Goal: Task Accomplishment & Management: Complete application form

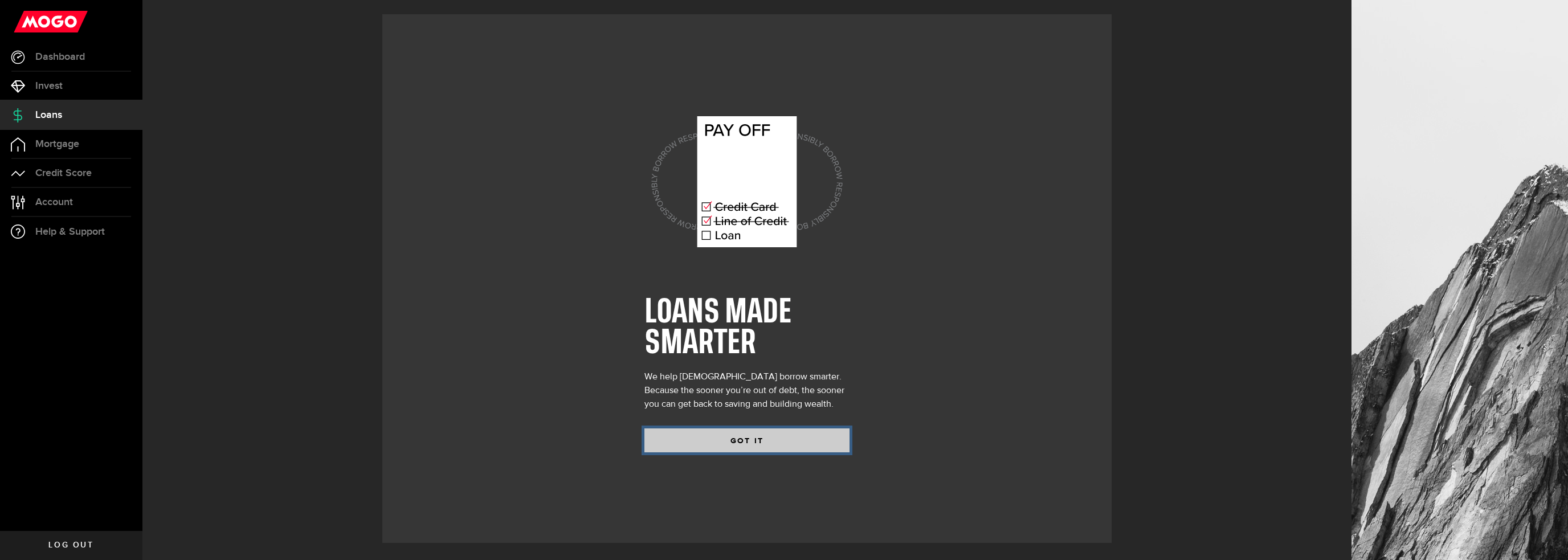
click at [752, 438] on button "GOT IT" at bounding box center [747, 440] width 205 height 24
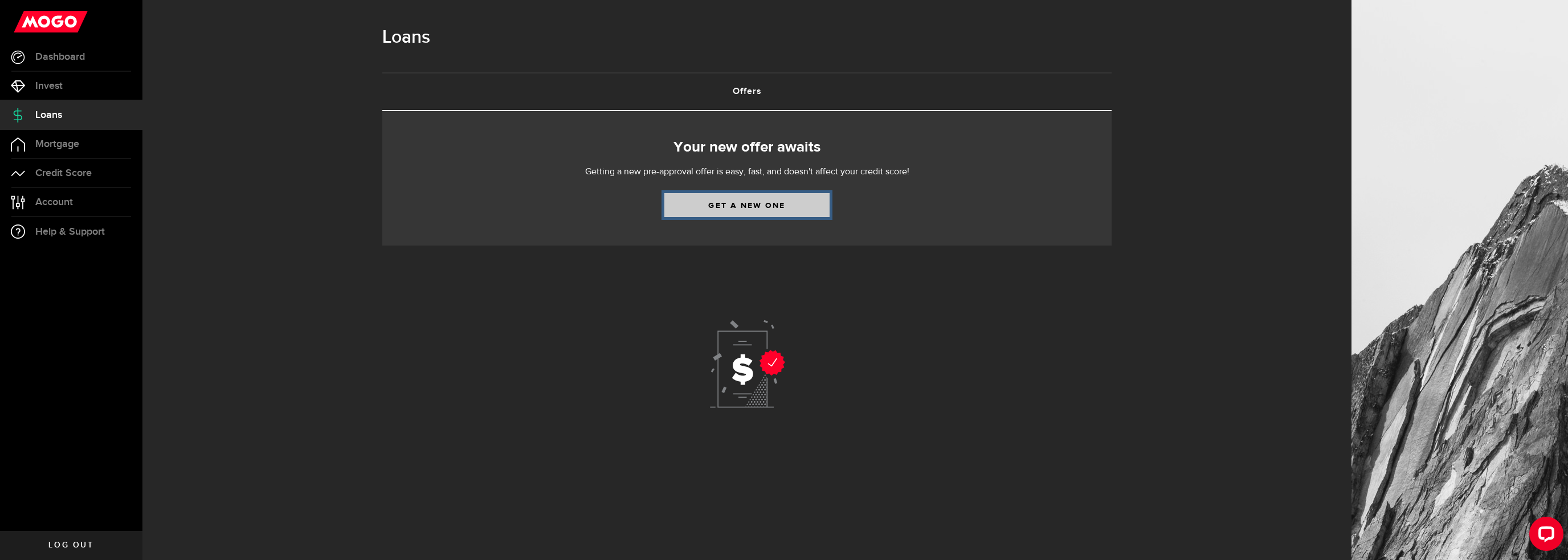
click at [750, 209] on link "Get a new one" at bounding box center [746, 205] width 165 height 24
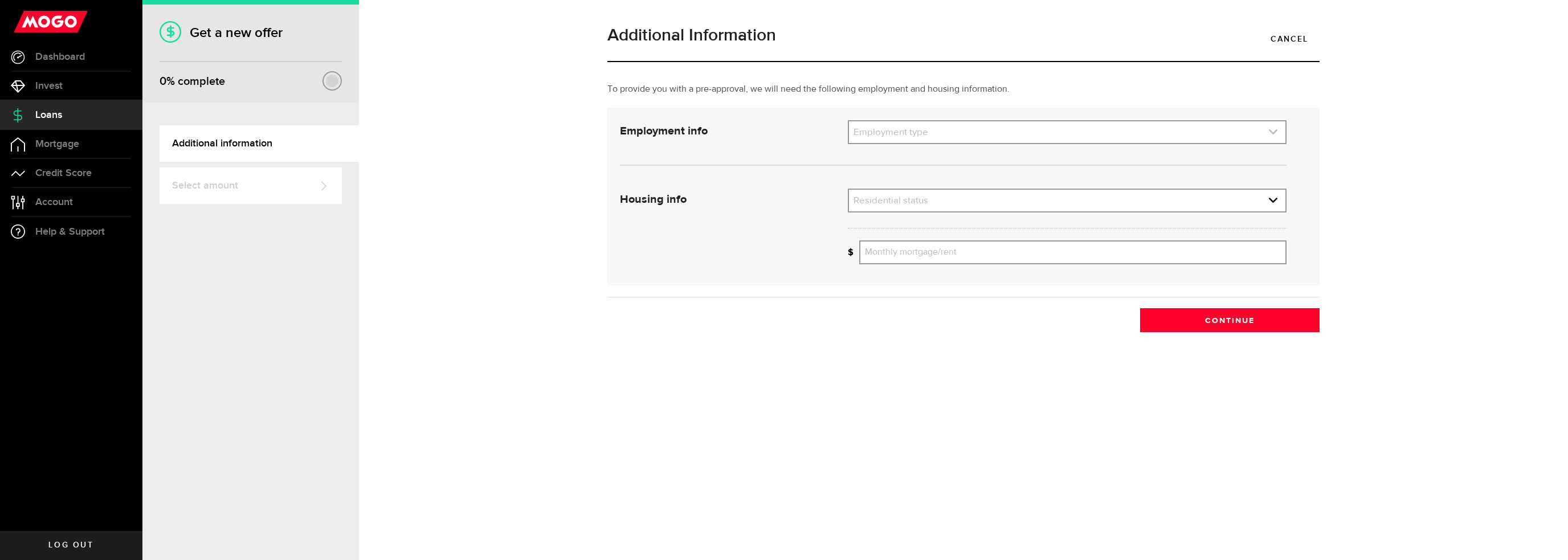
click at [1072, 138] on link "expand select" at bounding box center [1067, 132] width 436 height 22
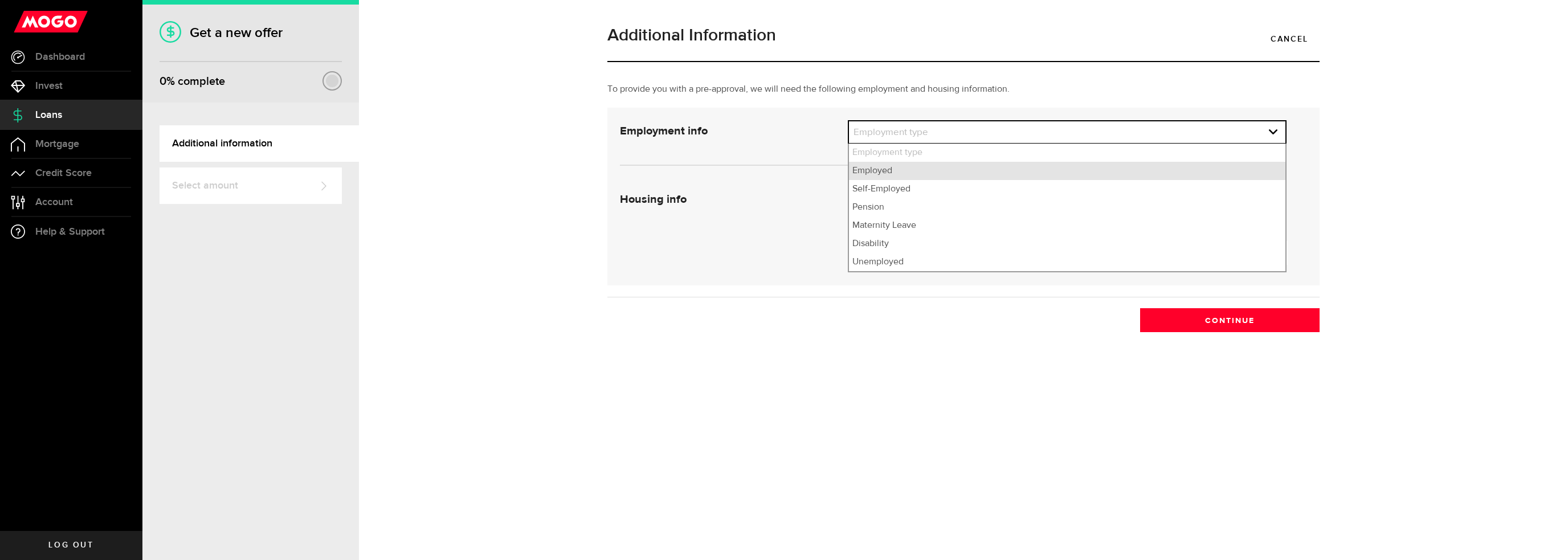
click at [987, 177] on li "Employed" at bounding box center [1067, 171] width 436 height 18
select select "Employed"
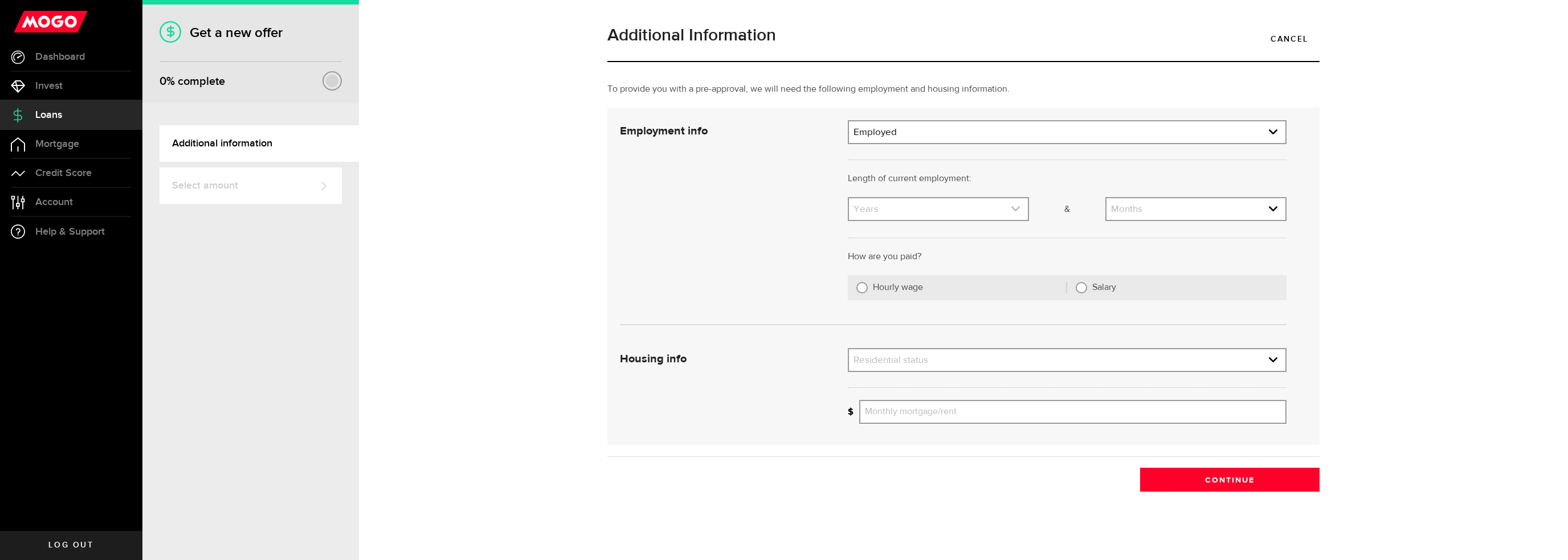
click at [1012, 209] on use "expand select" at bounding box center [1015, 209] width 9 height 5
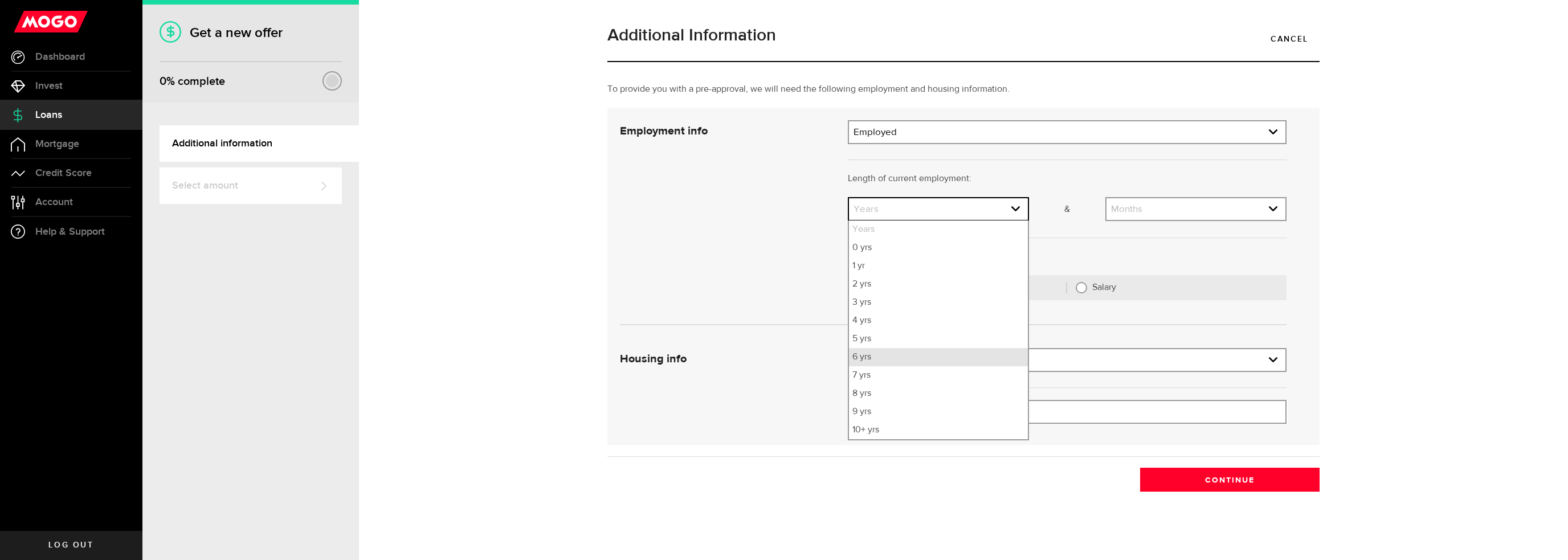
click at [976, 349] on li "6 yrs" at bounding box center [939, 357] width 179 height 18
select select "6"
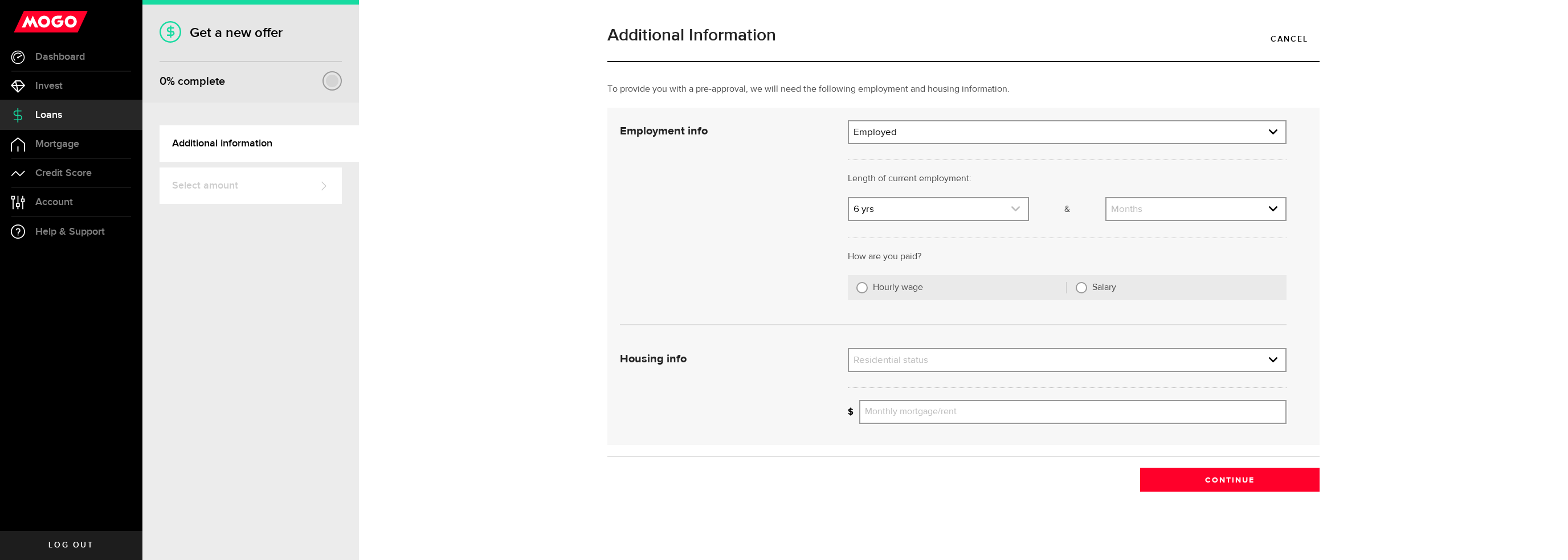
click at [1014, 212] on icon "expand select" at bounding box center [1016, 209] width 10 height 10
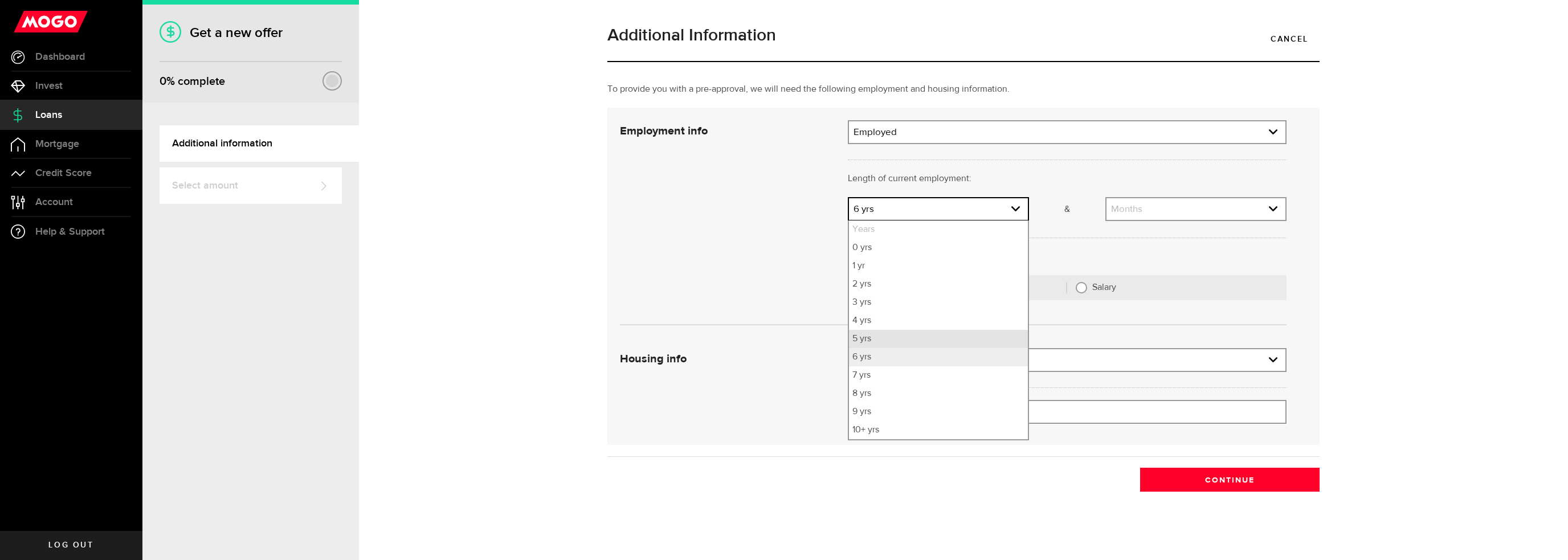
click at [975, 341] on li "5 yrs" at bounding box center [939, 339] width 179 height 18
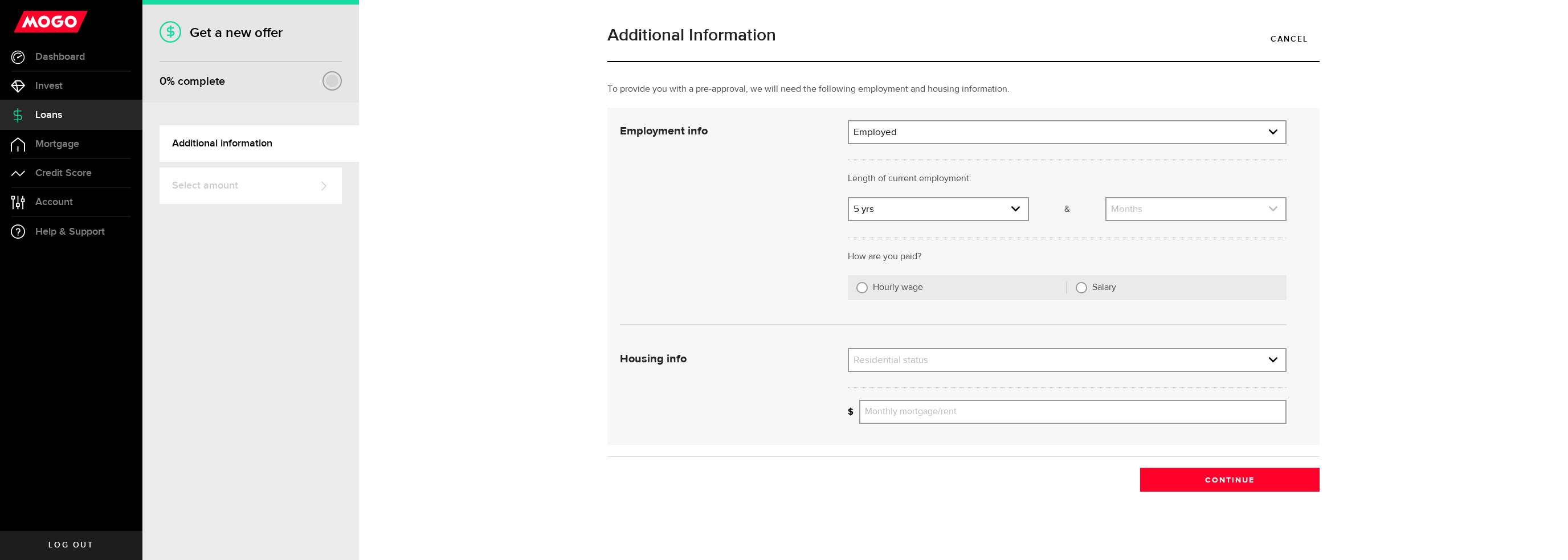
click at [1231, 211] on link "expand select" at bounding box center [1196, 209] width 179 height 22
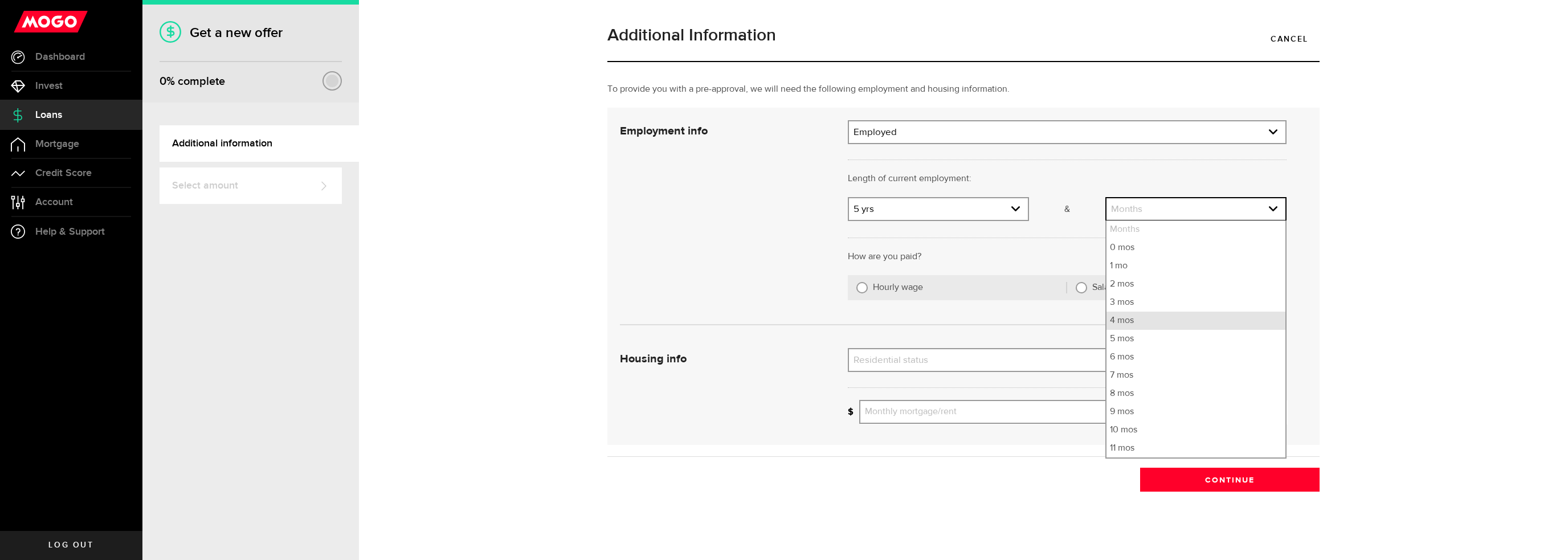
click at [1180, 321] on li "4 mos" at bounding box center [1196, 321] width 179 height 18
select select "4"
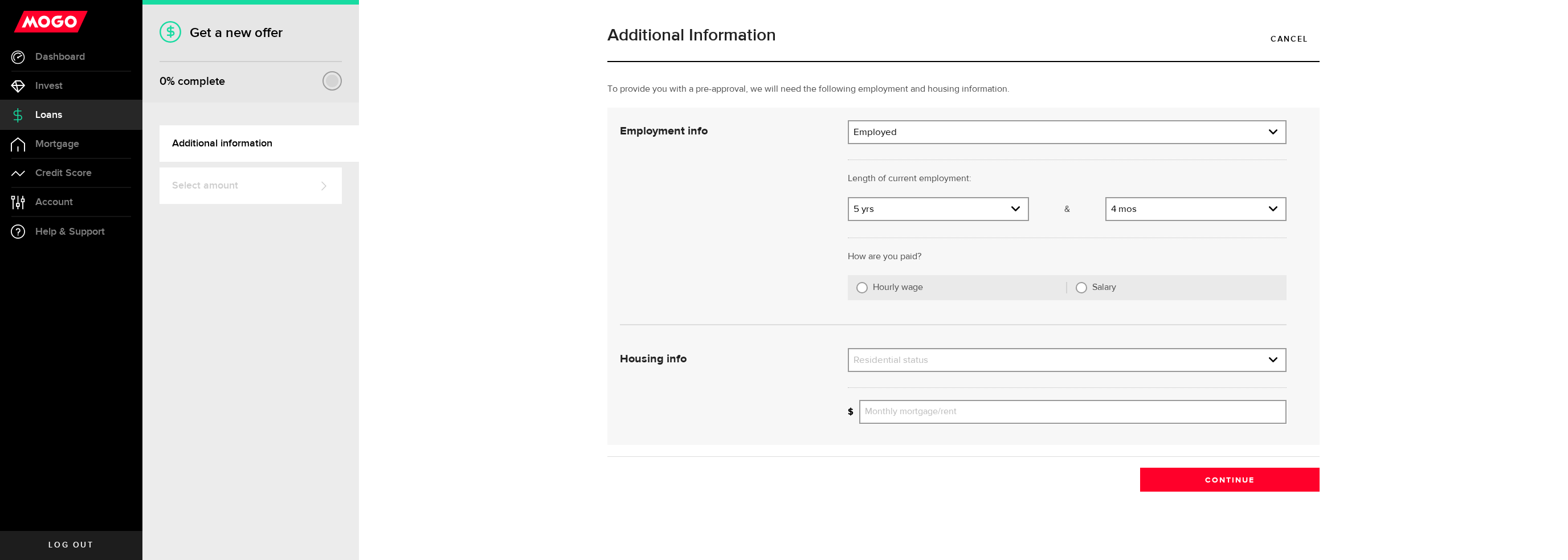
click at [1092, 289] on label "Salary" at bounding box center [1185, 287] width 186 height 12
click at [1087, 289] on input "Salary" at bounding box center [1081, 287] width 12 height 12
radio input "true"
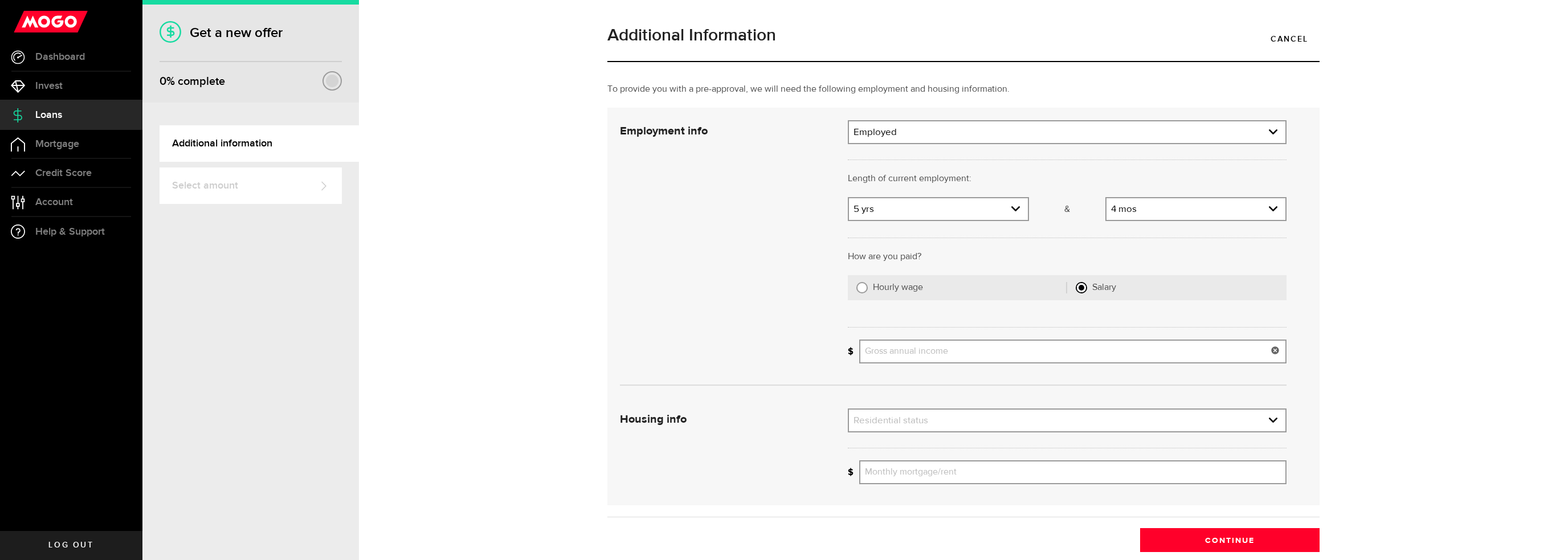
click at [969, 352] on input "Gross annual income" at bounding box center [1073, 351] width 427 height 24
type input "79,000"
click at [693, 357] on div "Employment info Employment type What's your employment situation like? Employed…" at bounding box center [953, 247] width 684 height 252
click at [1001, 421] on link "expand select" at bounding box center [1067, 421] width 436 height 22
click at [993, 458] on li "Rent" at bounding box center [1067, 459] width 436 height 18
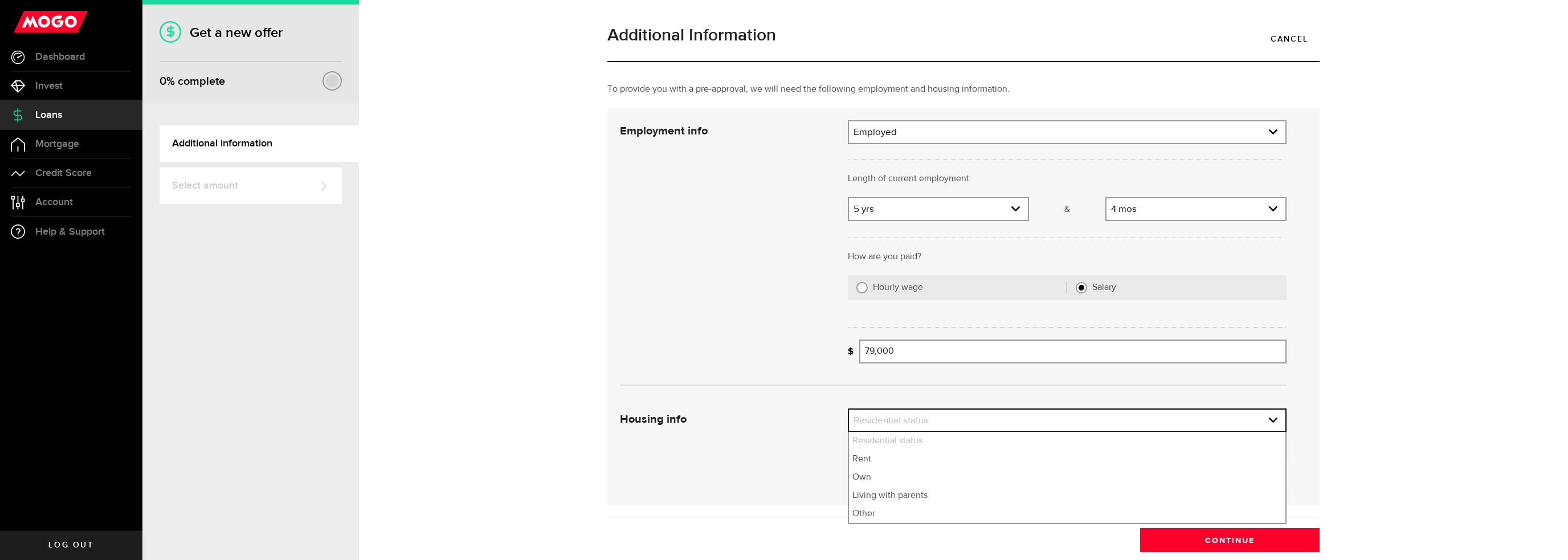
select select "Rent"
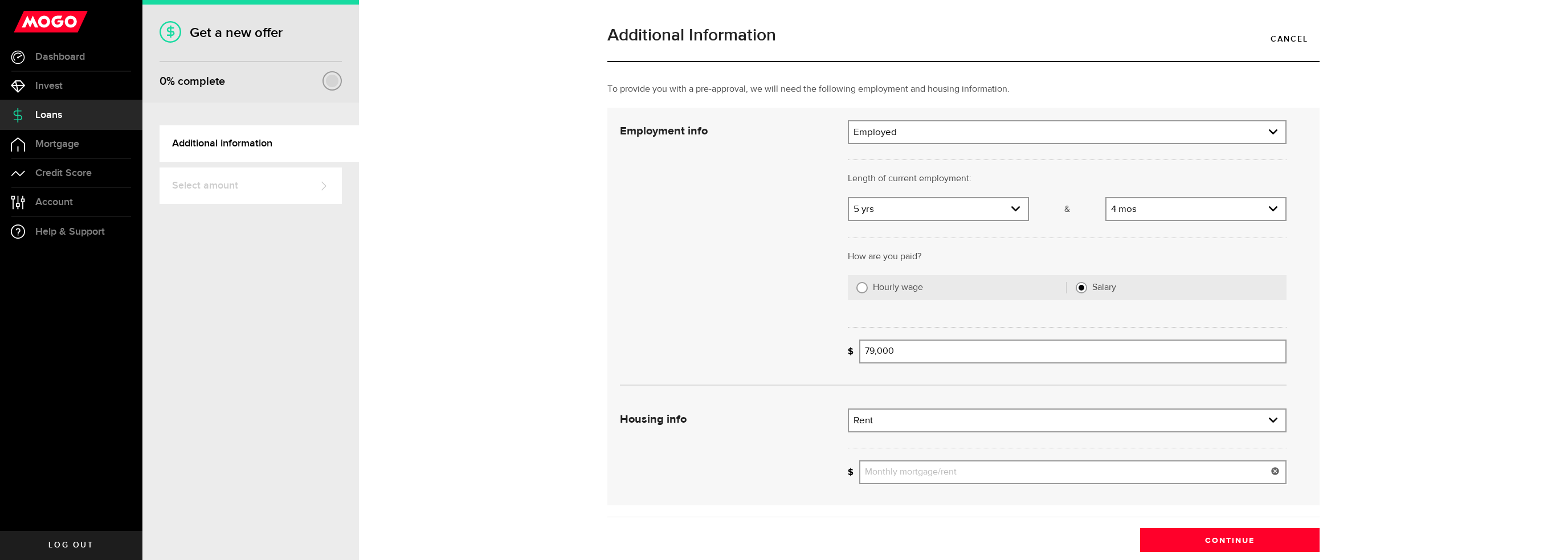
click at [981, 471] on input "Monthly mortgage/rent" at bounding box center [1073, 472] width 427 height 24
type input "2,500"
click at [1197, 542] on button "Continue" at bounding box center [1230, 540] width 180 height 24
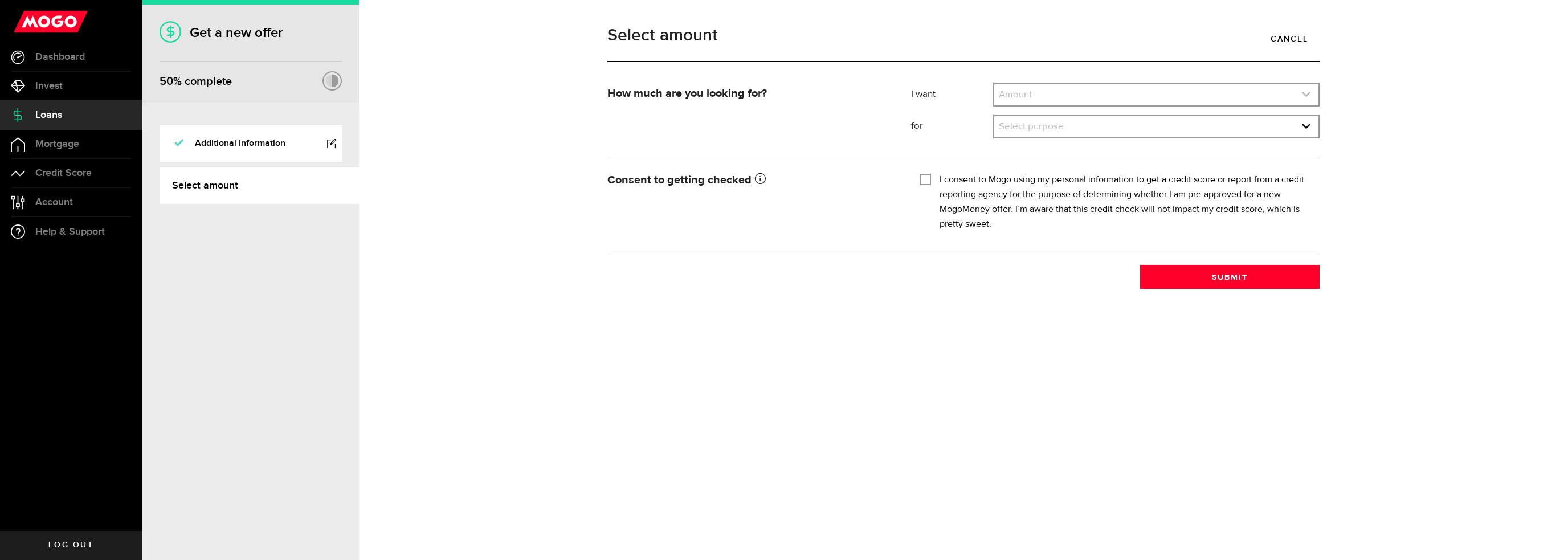
click at [1307, 96] on icon "expand select" at bounding box center [1306, 94] width 10 height 10
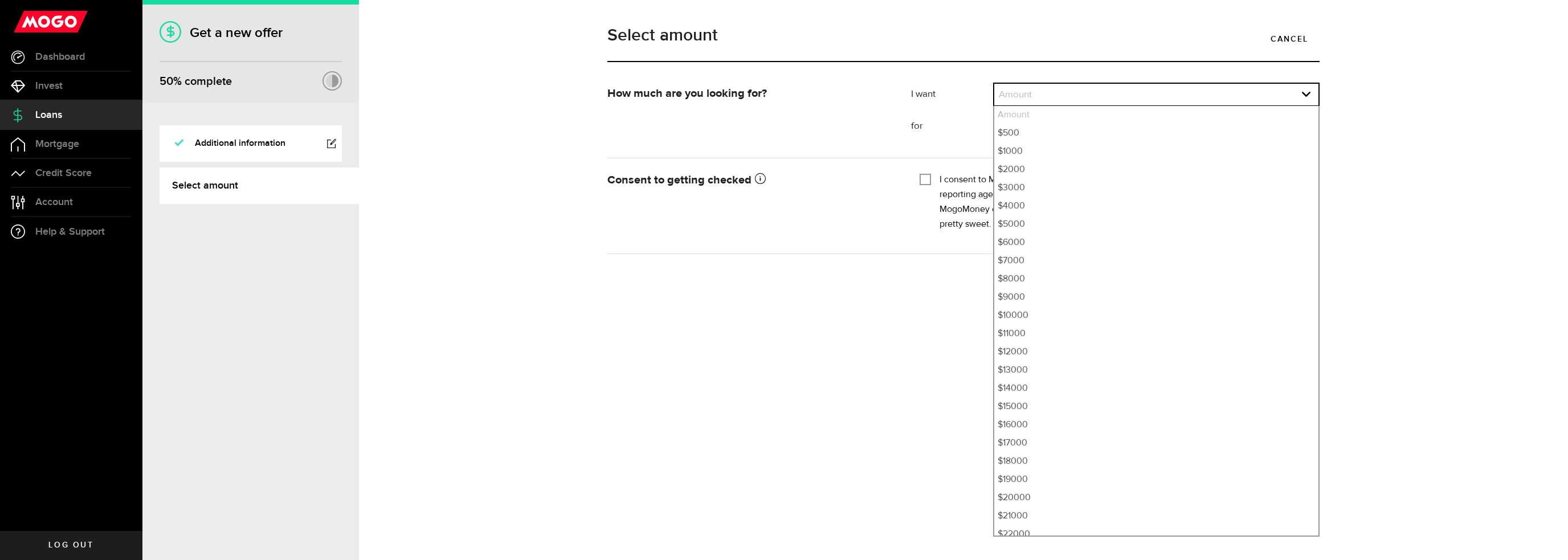
click at [913, 320] on div "Select amount Cancel How much are you looking for? I want Amount How much credi…" at bounding box center [964, 280] width 1209 height 560
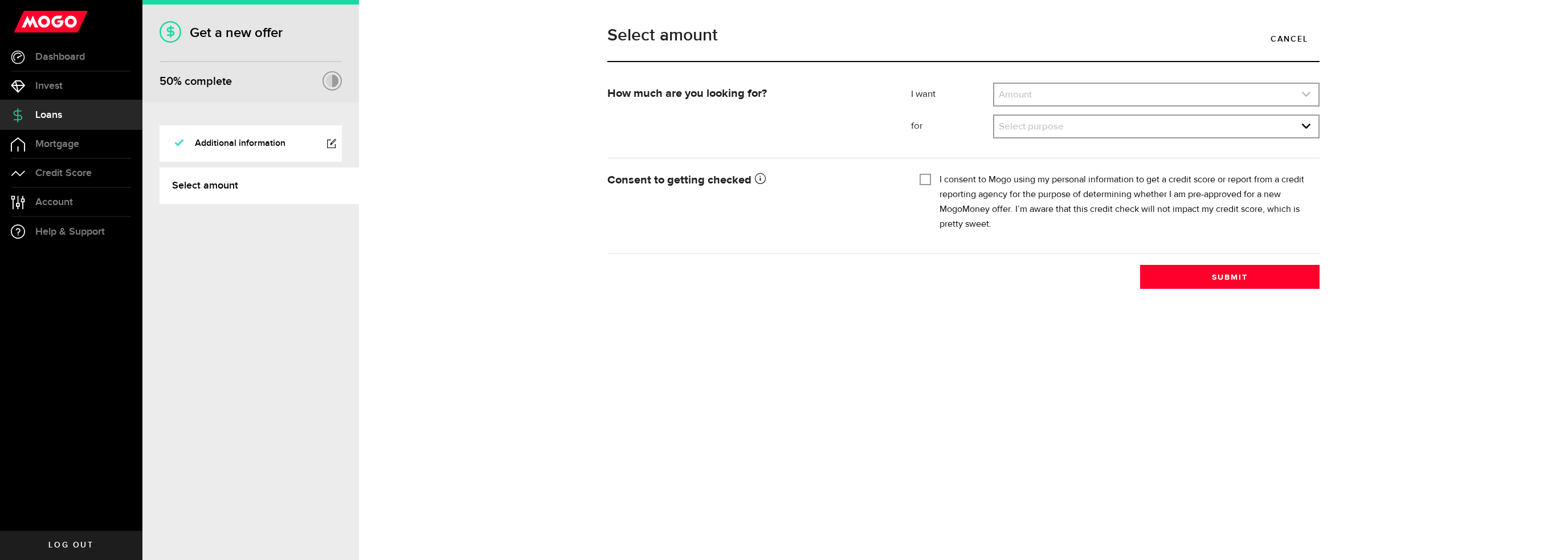
click at [1303, 97] on icon "expand select" at bounding box center [1306, 94] width 10 height 10
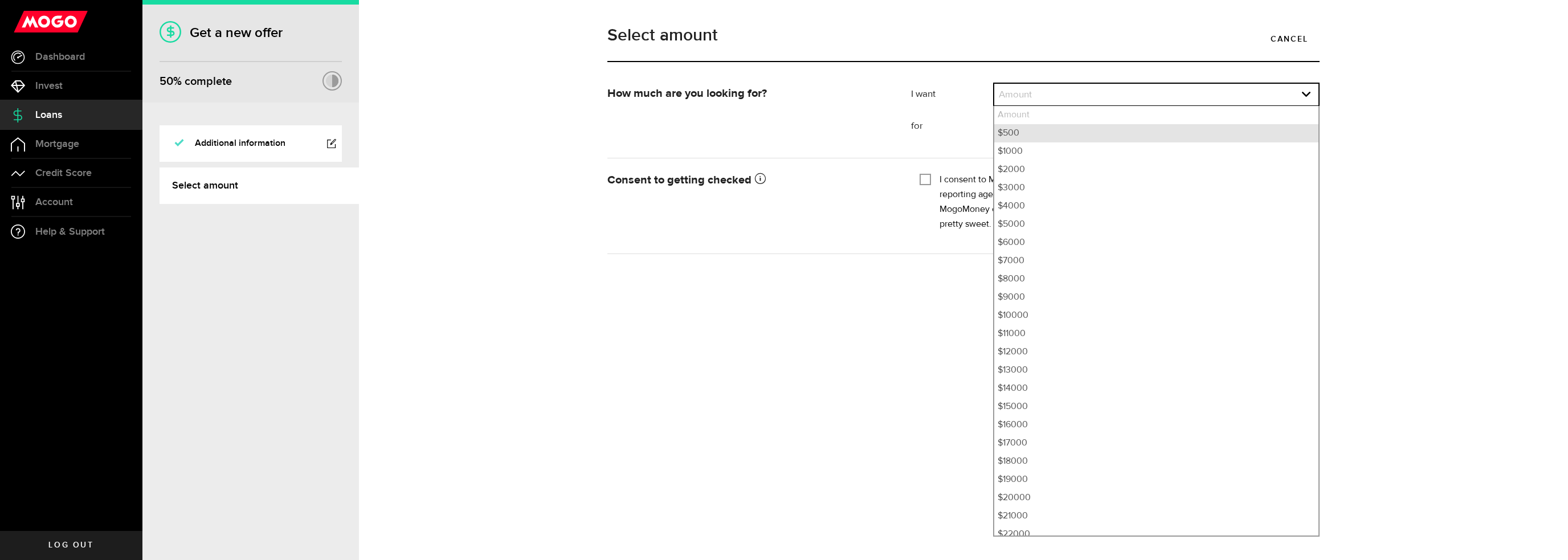
click at [1245, 127] on li "$500" at bounding box center [1156, 133] width 324 height 18
select select "500"
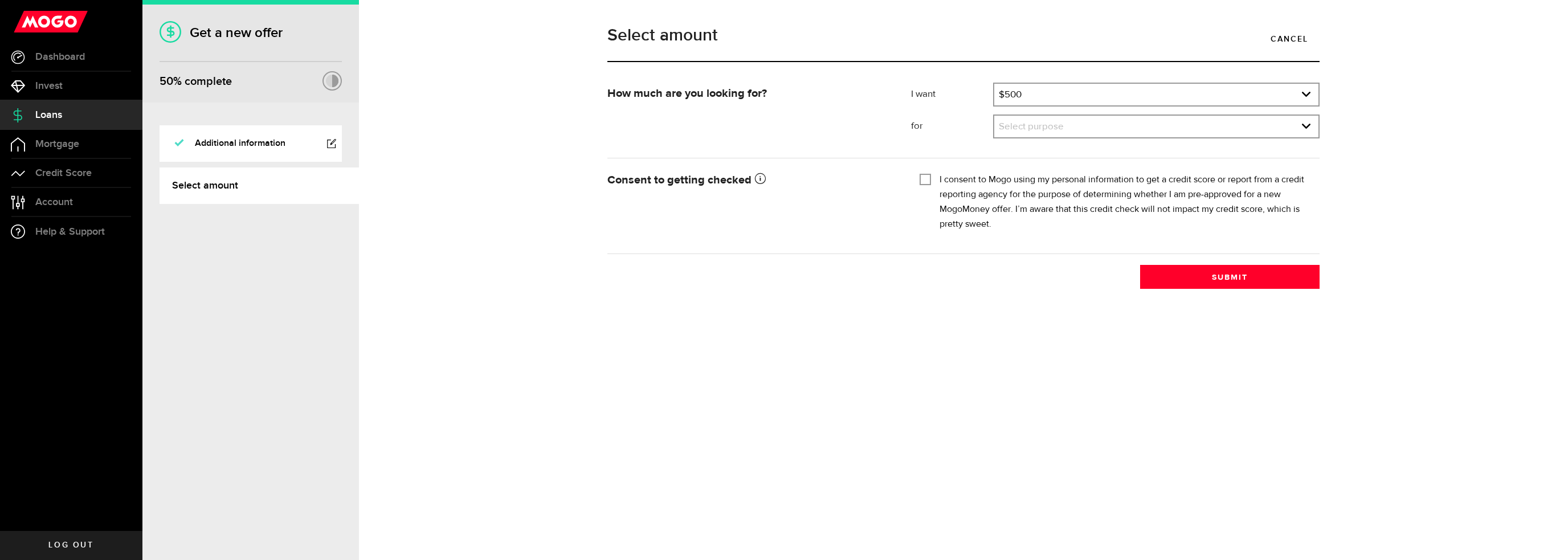
click at [1245, 127] on link "expand select" at bounding box center [1156, 127] width 324 height 22
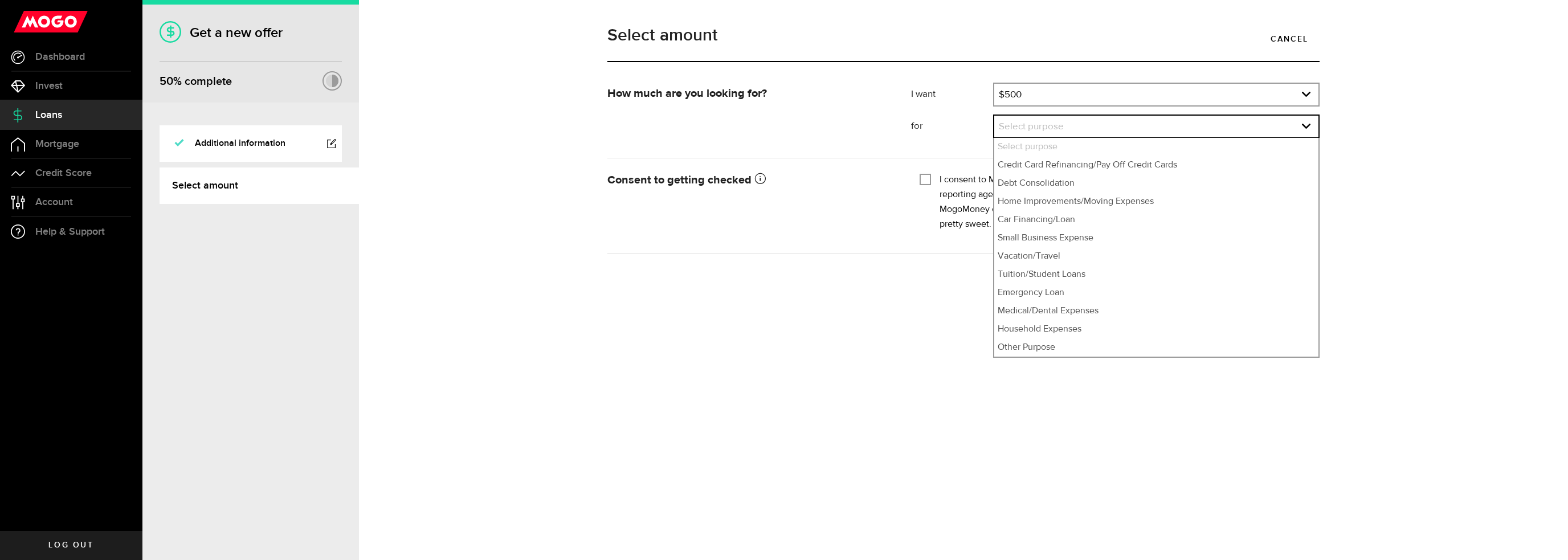
click at [766, 325] on div "Select amount Cancel How much are you looking for? I want Amount How much credi…" at bounding box center [964, 280] width 1209 height 560
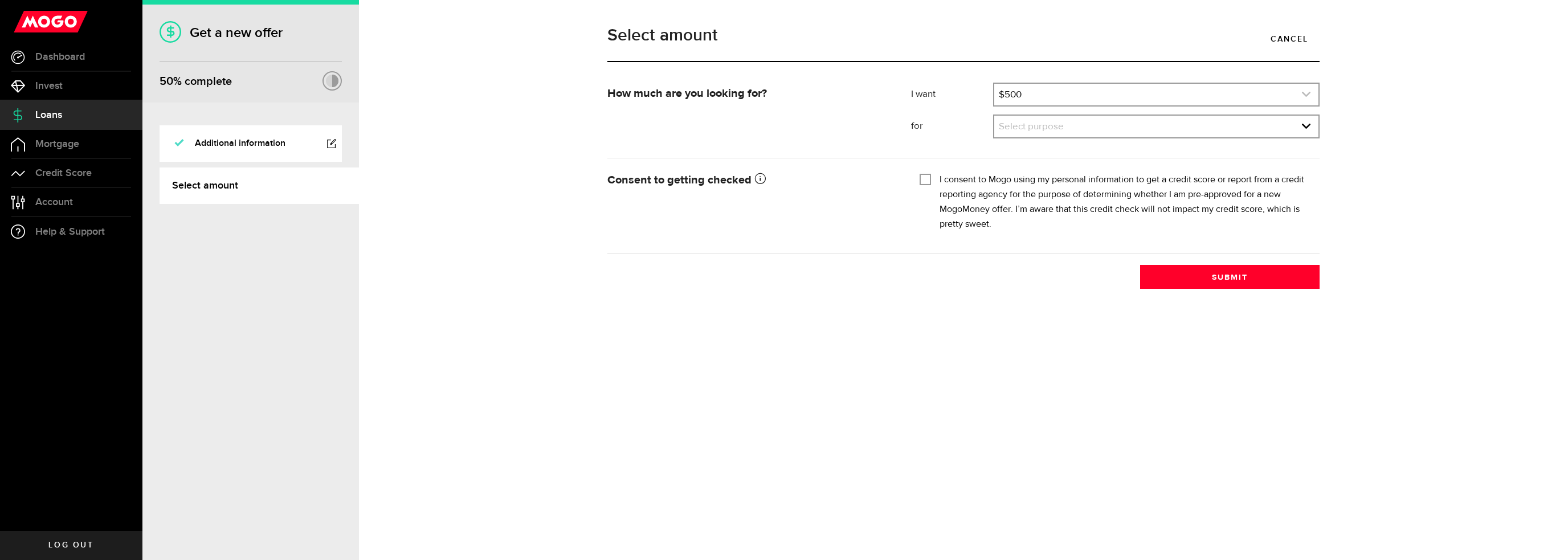
click at [1101, 93] on link "expand select" at bounding box center [1156, 95] width 324 height 22
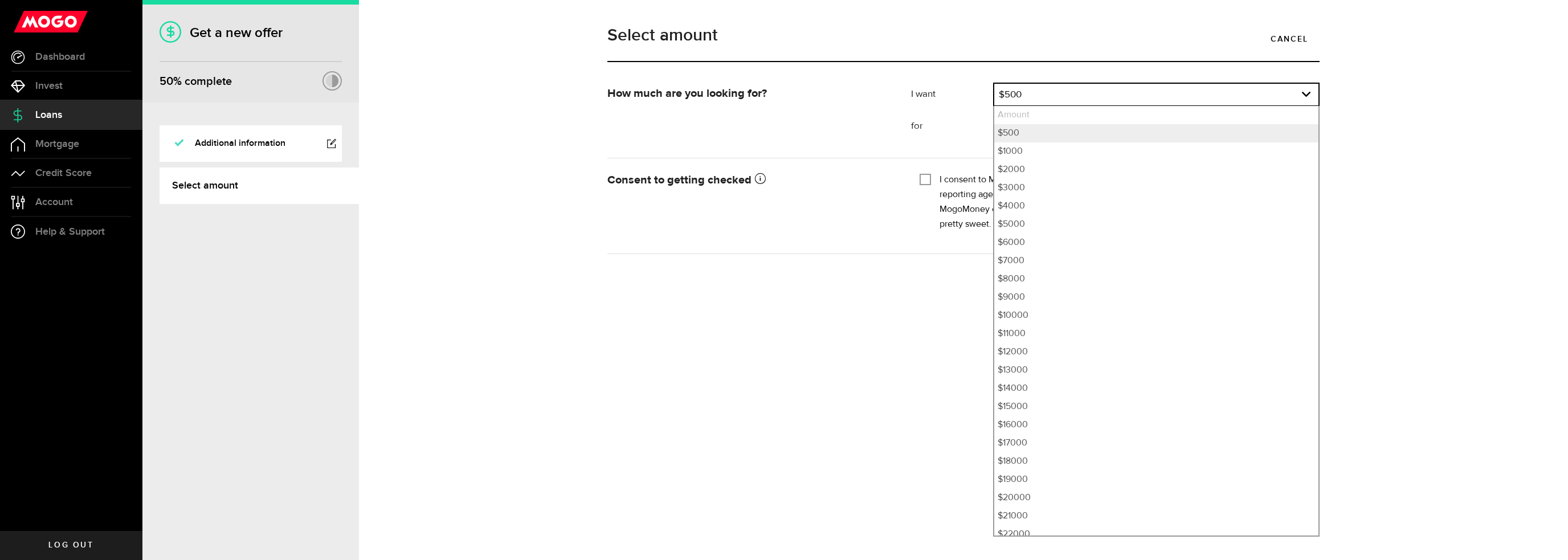
click at [912, 317] on div "Select amount Cancel How much are you looking for? I want Amount How much credi…" at bounding box center [964, 280] width 1209 height 560
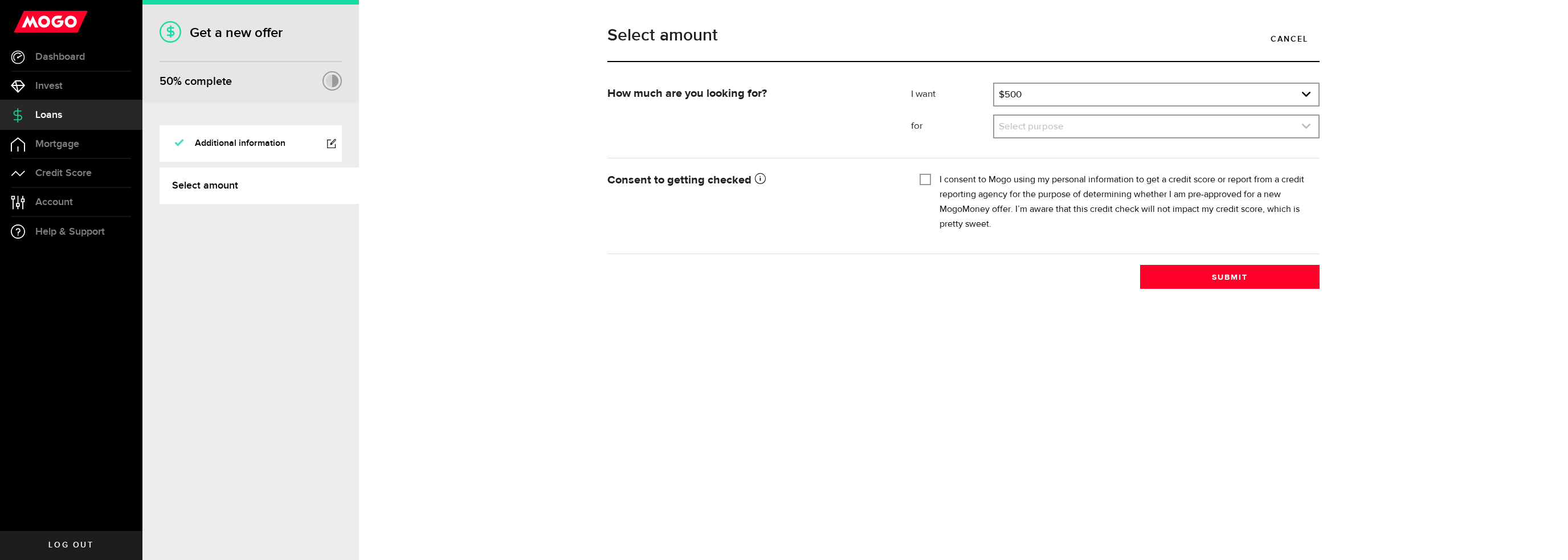
click at [1049, 129] on link "expand select" at bounding box center [1156, 127] width 324 height 22
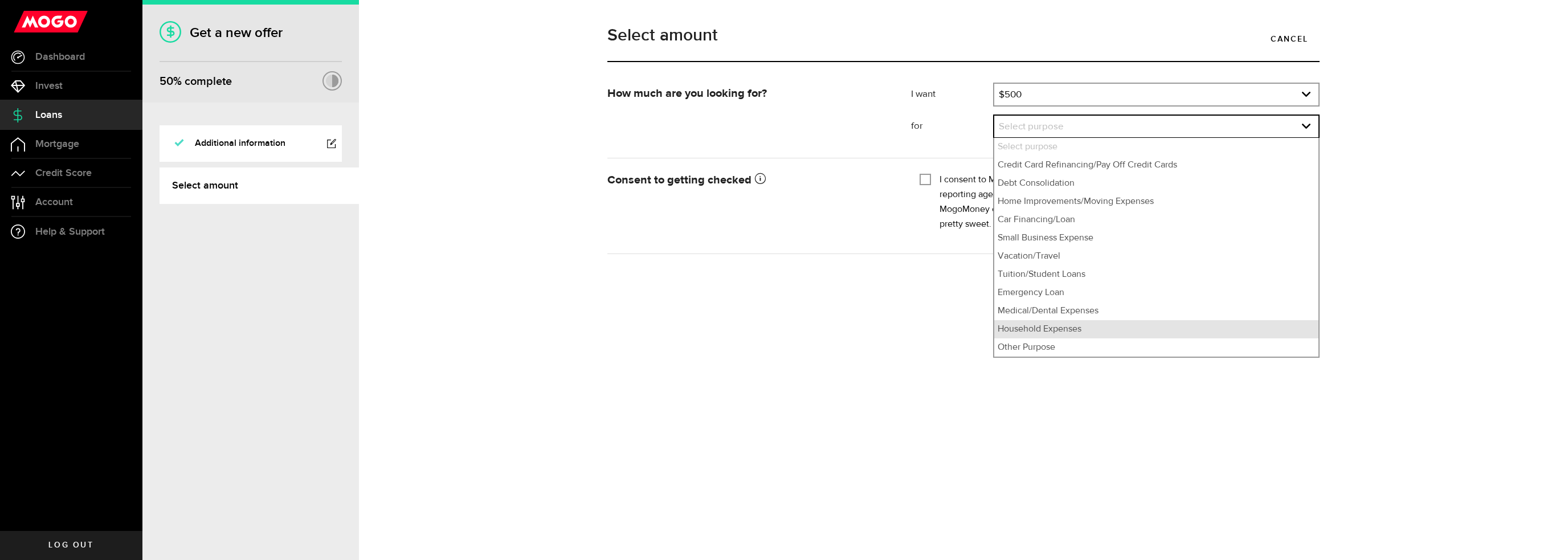
click at [1055, 326] on li "Household Expenses" at bounding box center [1156, 329] width 324 height 18
select select "Household Expenses"
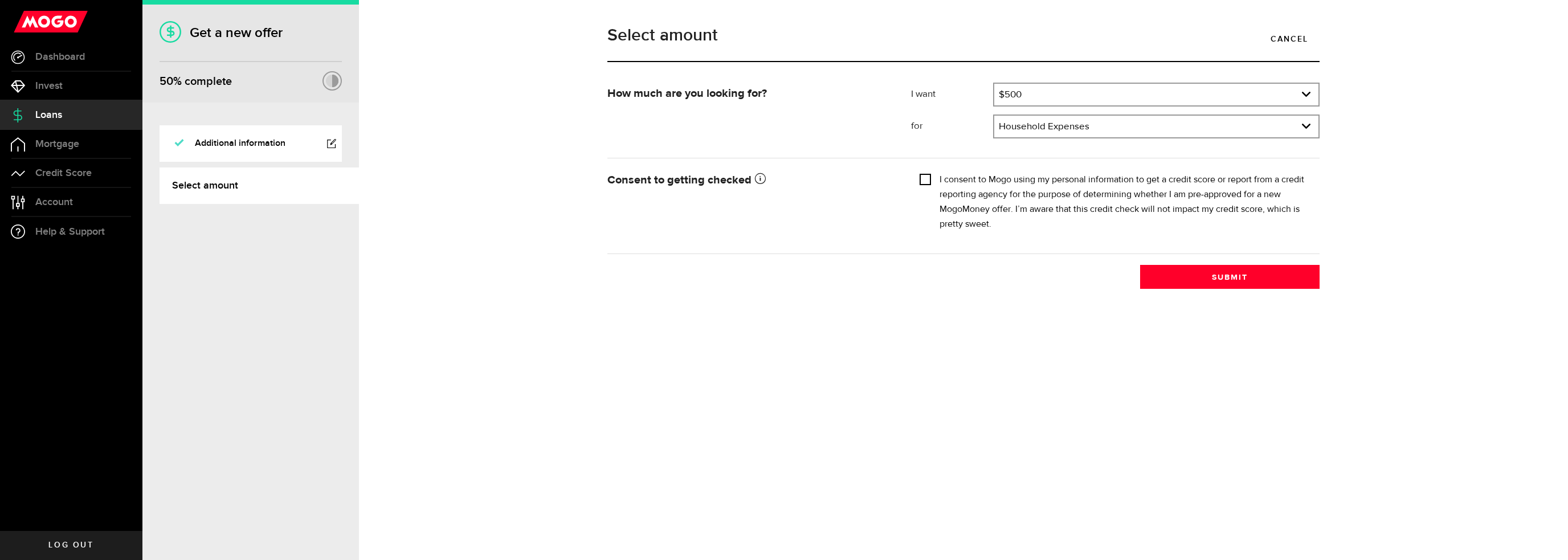
click at [926, 180] on input "I consent to Mogo using my personal information to get a credit score or report…" at bounding box center [925, 178] width 12 height 12
checkbox input "true"
click at [1206, 285] on button "Submit" at bounding box center [1230, 276] width 180 height 24
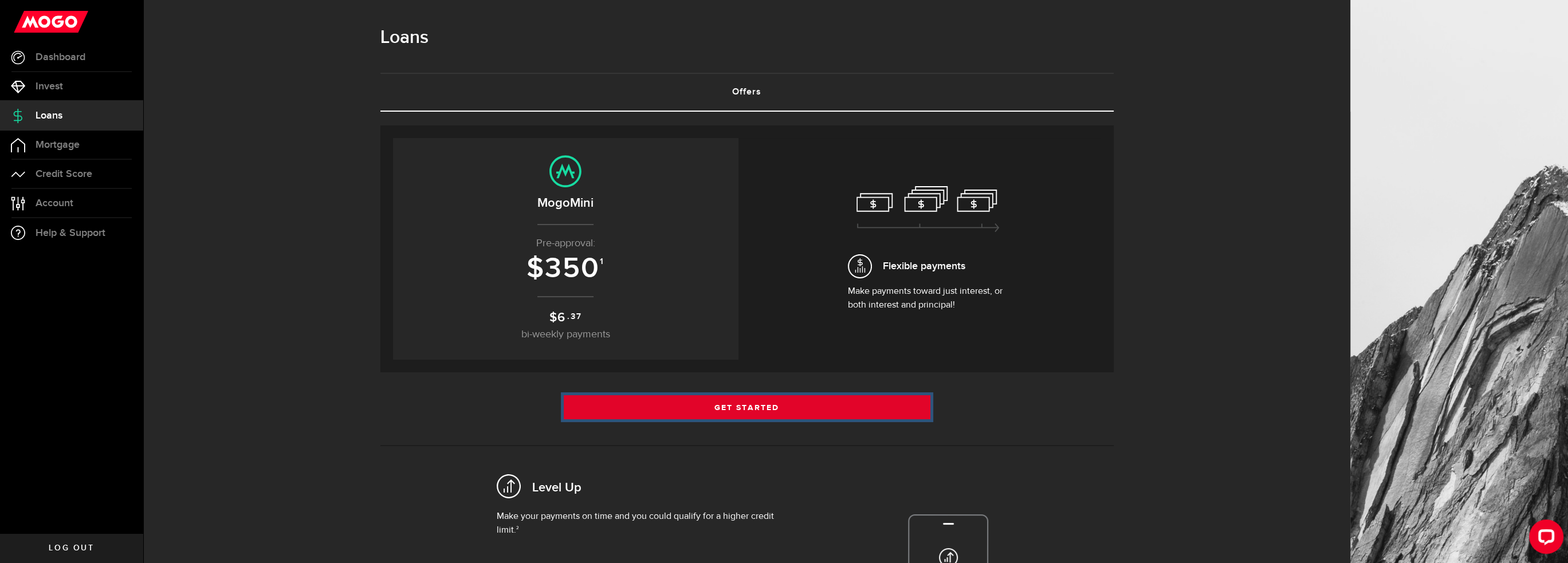
click at [778, 405] on link "Get Started" at bounding box center [747, 407] width 367 height 24
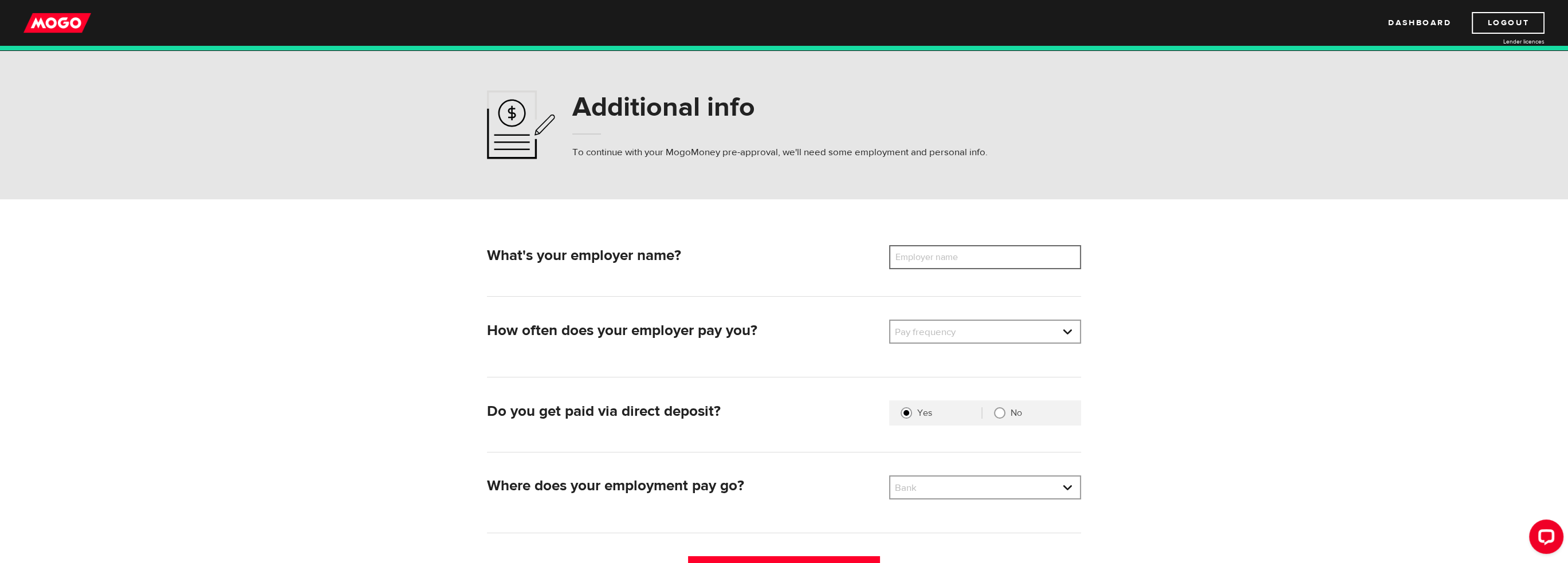
click at [1007, 247] on input "Employer name" at bounding box center [985, 257] width 192 height 24
type input "Government of Canada"
click at [1072, 325] on link at bounding box center [985, 332] width 190 height 22
click at [985, 381] on li "Bi-Weekly" at bounding box center [985, 389] width 190 height 18
select select "2"
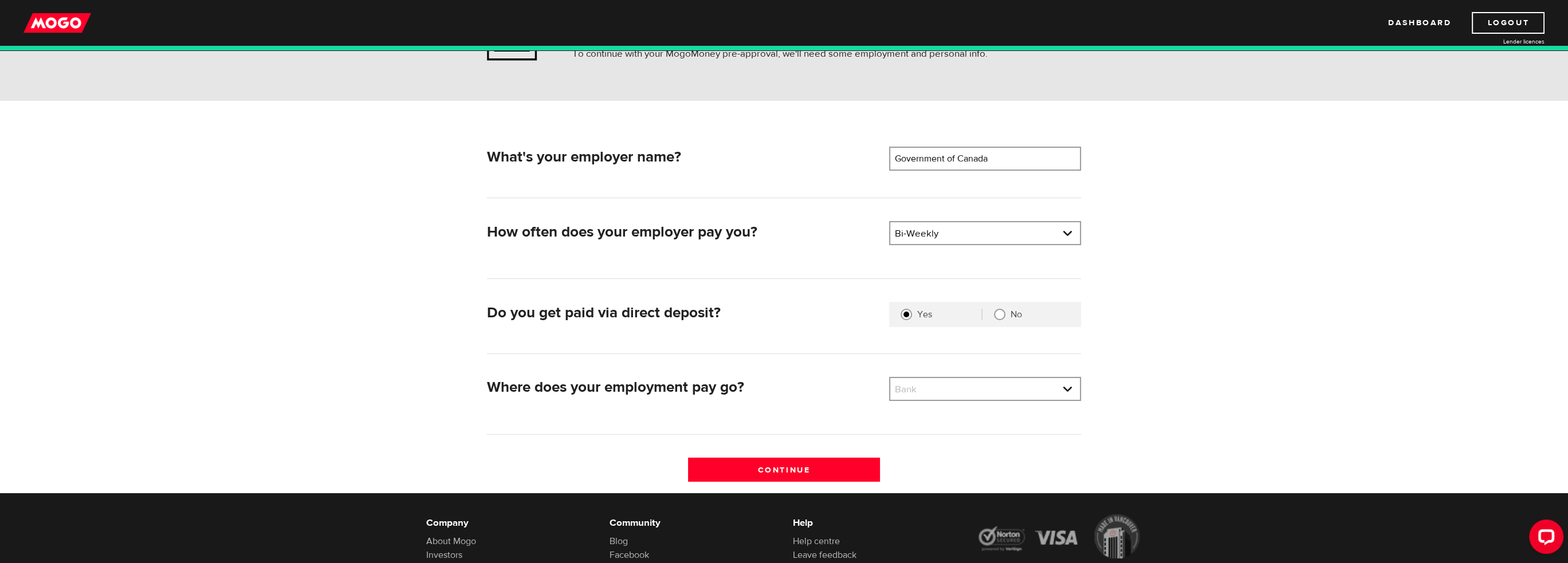
scroll to position [172, 0]
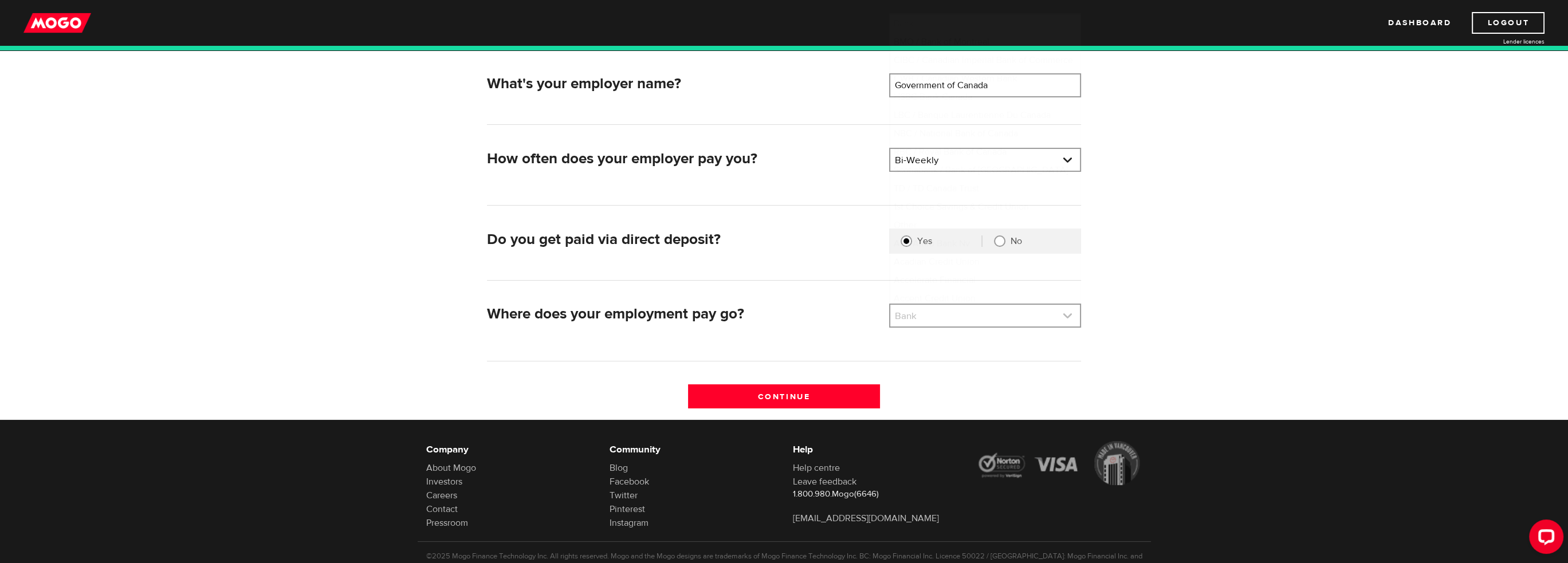
click at [1073, 315] on link at bounding box center [985, 316] width 190 height 22
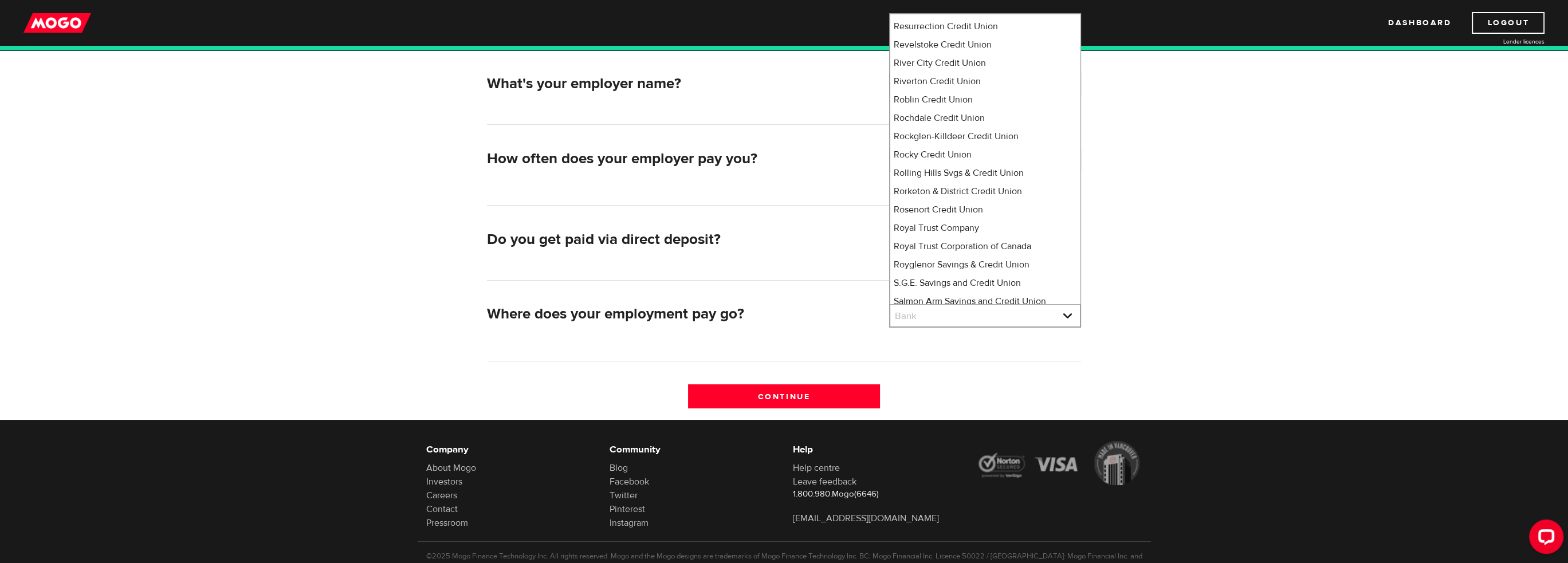
scroll to position [24, 0]
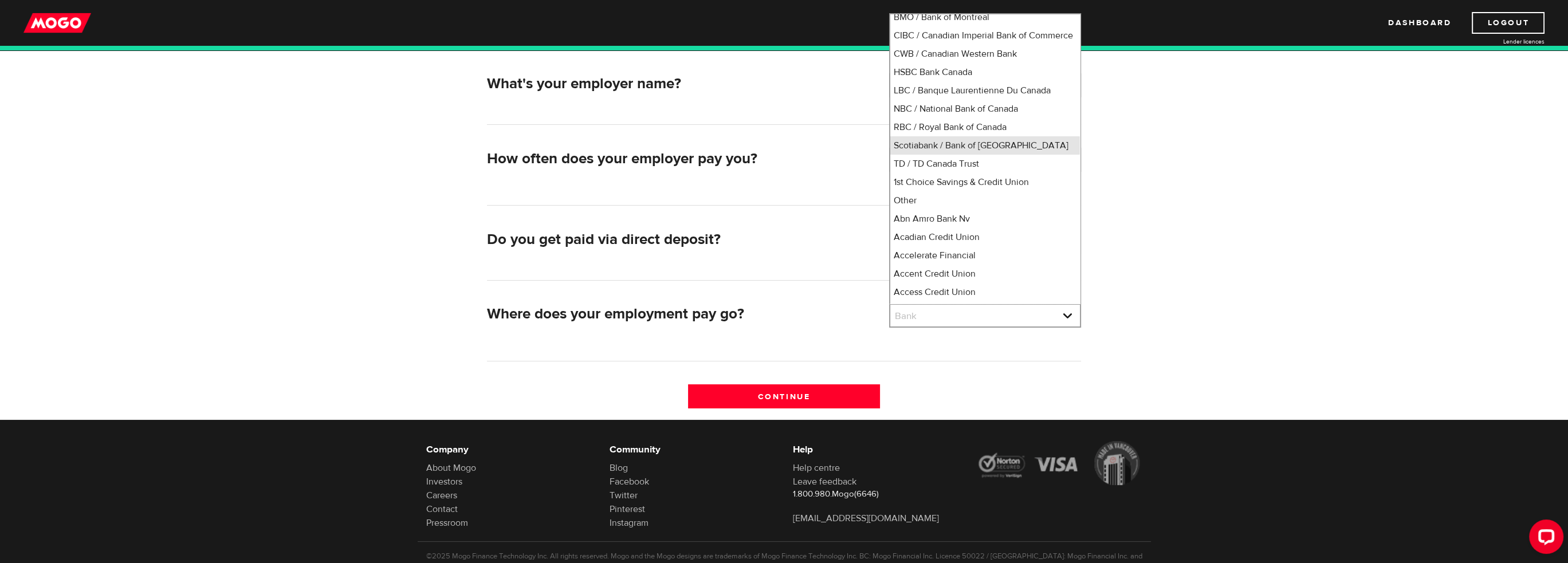
click at [982, 155] on li "Scotiabank / Bank of [GEOGRAPHIC_DATA]" at bounding box center [985, 146] width 190 height 18
select select "2"
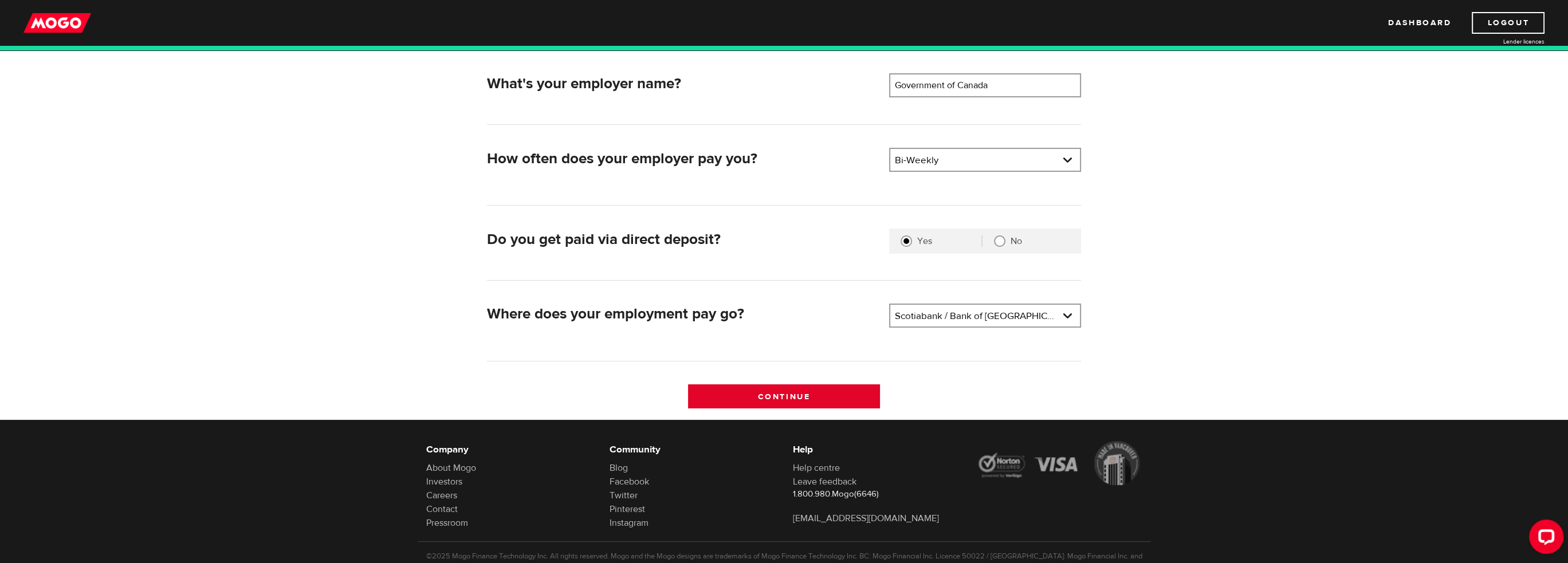
click at [837, 386] on input "Continue" at bounding box center [784, 396] width 192 height 24
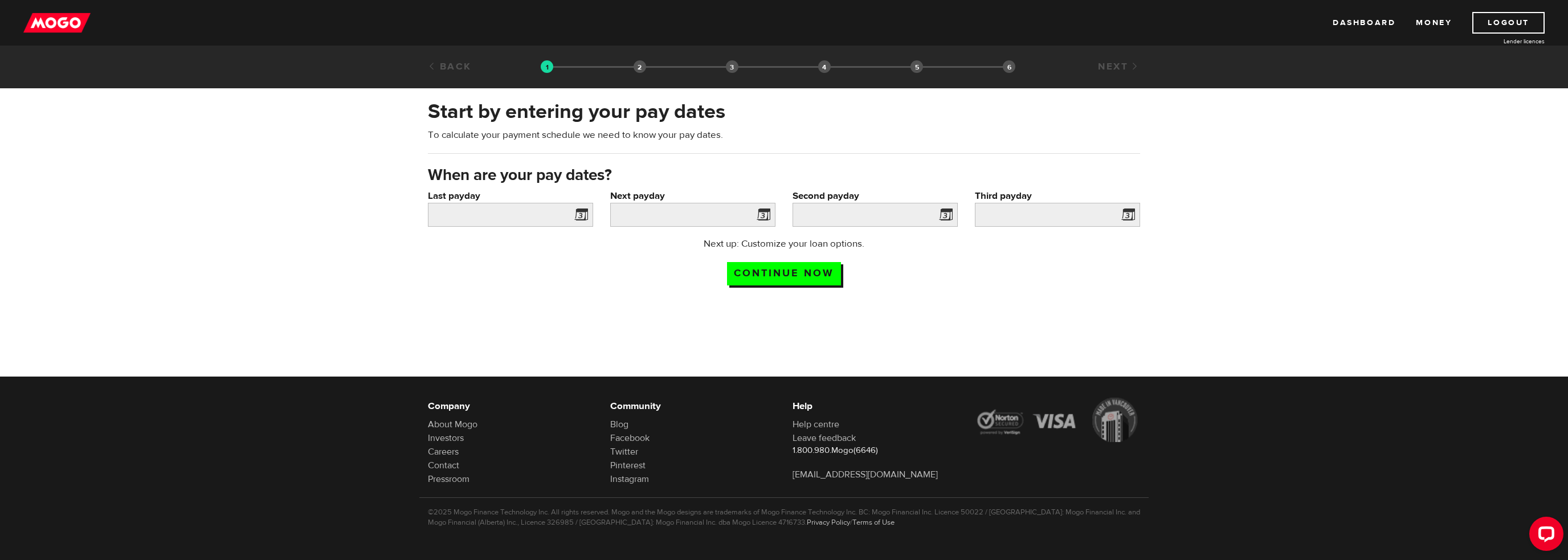
click at [581, 212] on span at bounding box center [579, 217] width 17 height 18
click at [502, 215] on input "Last payday" at bounding box center [510, 214] width 165 height 24
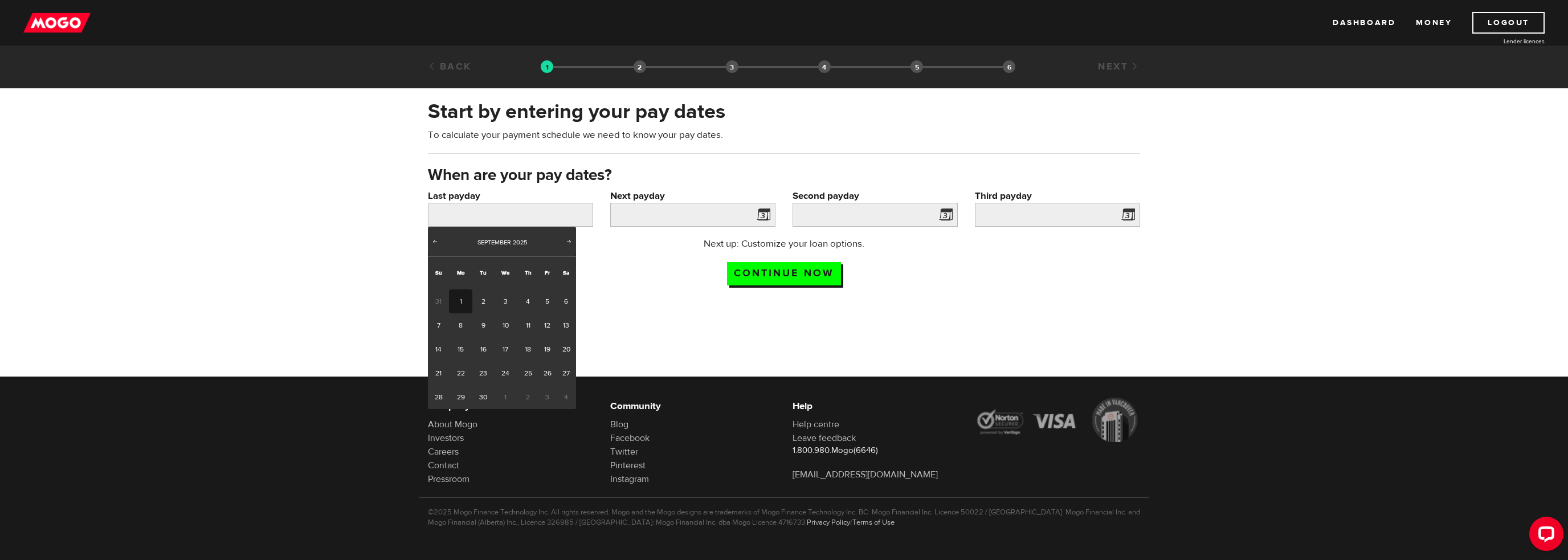
click at [435, 239] on span "Prev" at bounding box center [435, 241] width 9 height 9
click at [502, 373] on link "20" at bounding box center [506, 373] width 23 height 24
type input "2025/08/20"
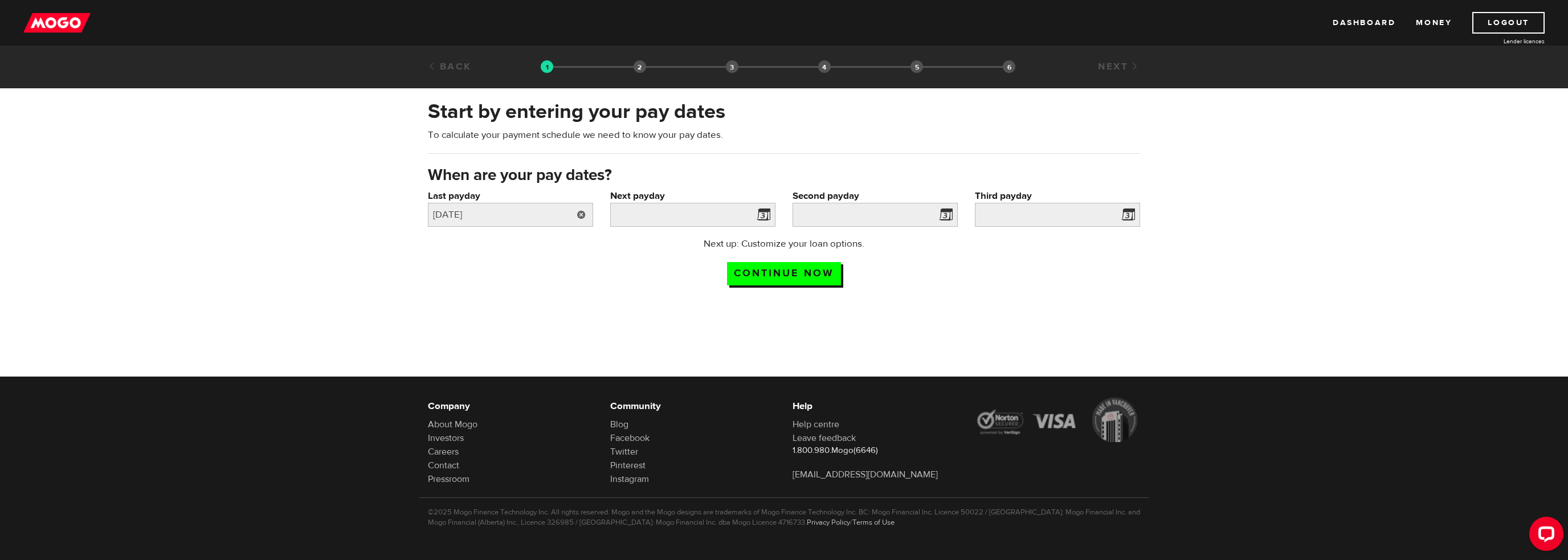
click at [582, 216] on link at bounding box center [581, 214] width 23 height 24
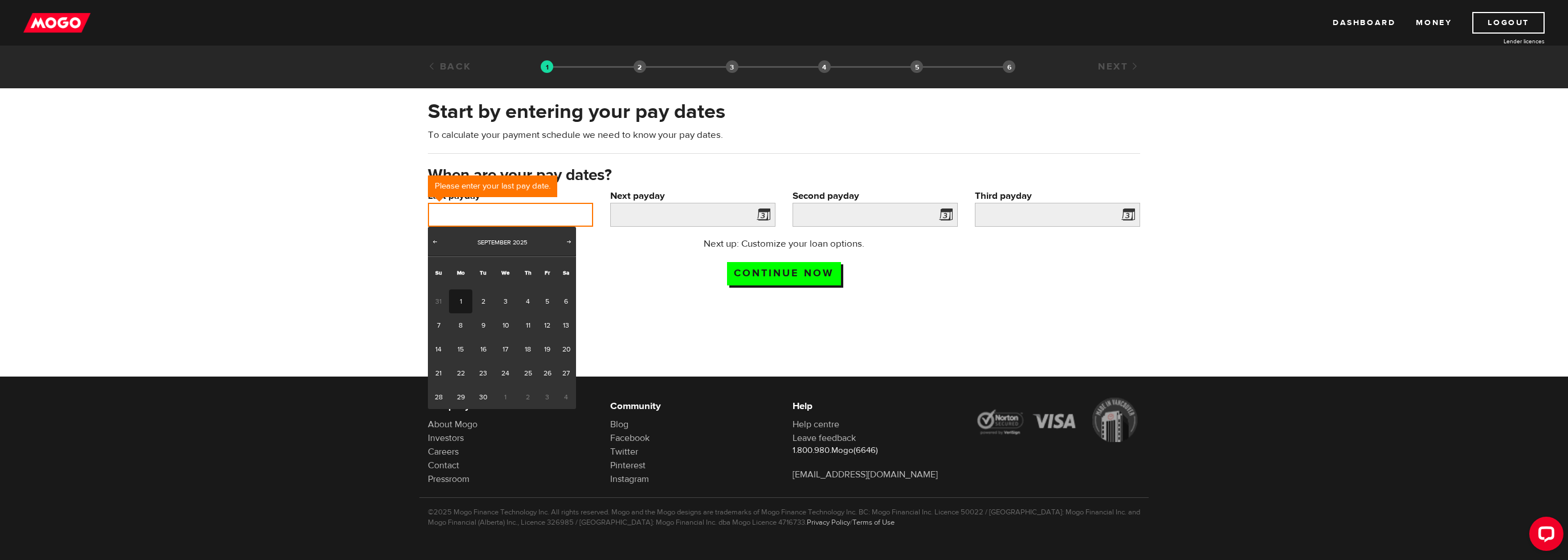
click at [517, 209] on input "Last payday" at bounding box center [510, 214] width 165 height 24
click at [432, 241] on span "Prev" at bounding box center [435, 241] width 9 height 9
click at [500, 389] on link "27" at bounding box center [506, 397] width 23 height 24
type input "2025/08/27"
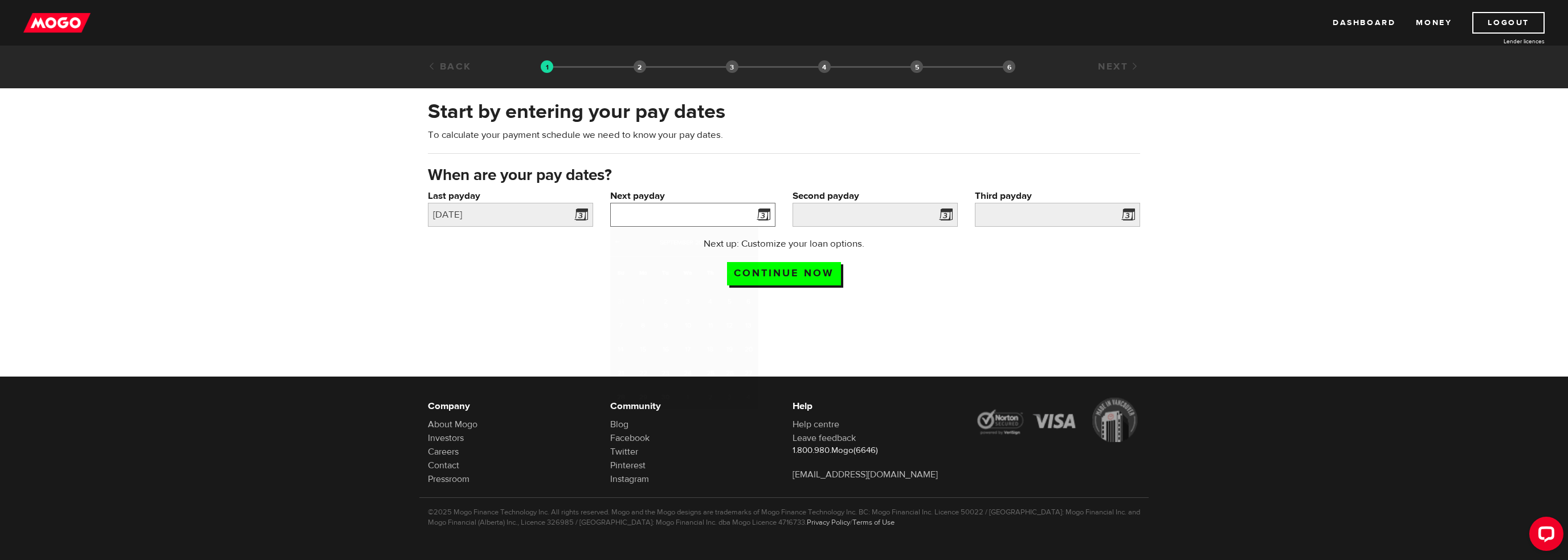
click at [690, 214] on input "Next payday" at bounding box center [693, 214] width 165 height 24
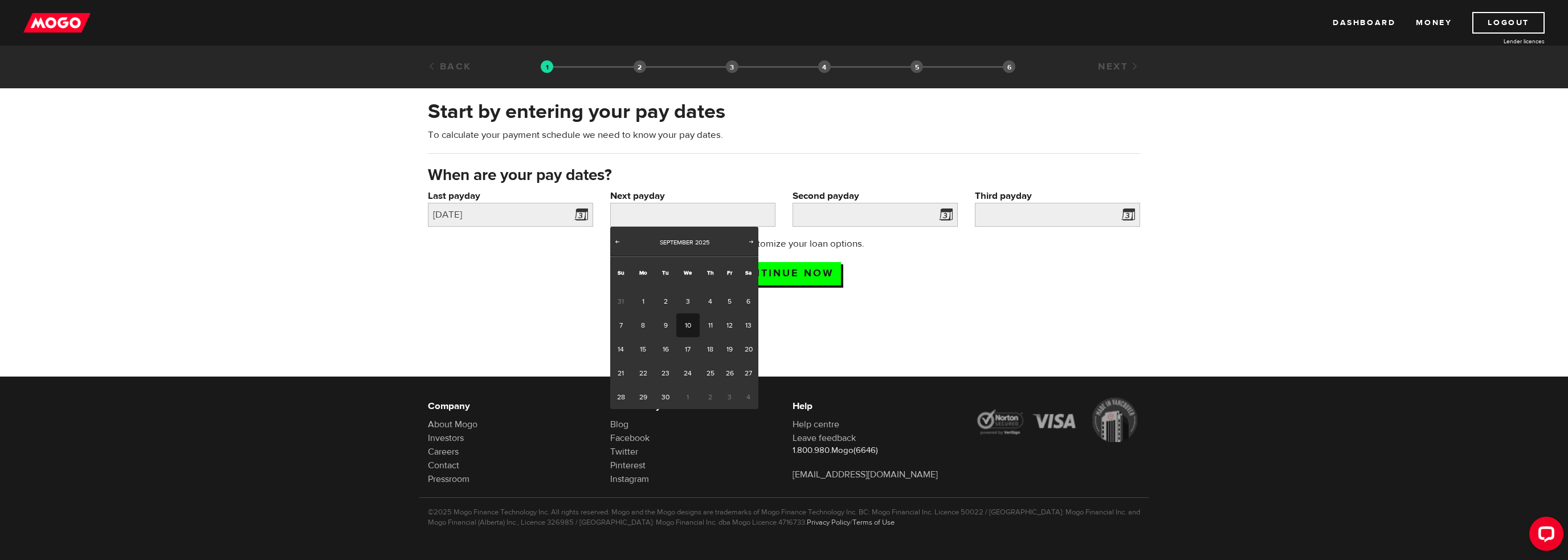
click at [685, 322] on link "10" at bounding box center [688, 325] width 23 height 24
type input "2025/09/10"
type input "2025/9/24"
type input "2025/10/8"
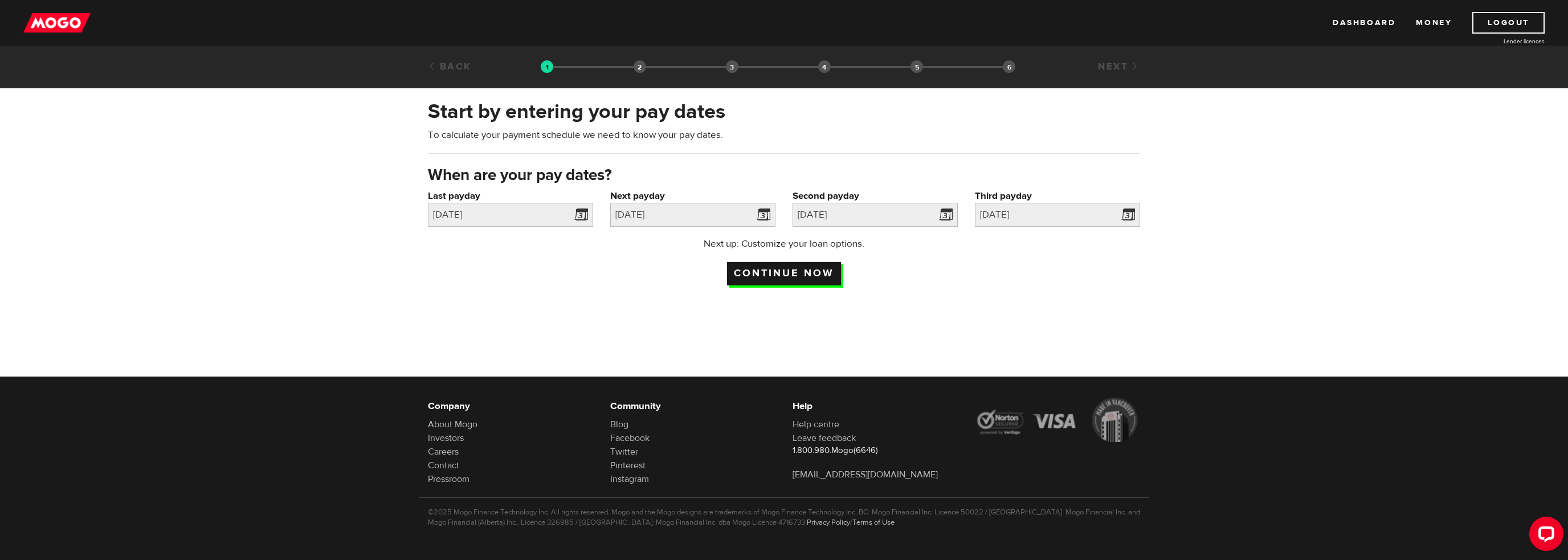
click at [813, 268] on input "Continue now" at bounding box center [783, 274] width 114 height 23
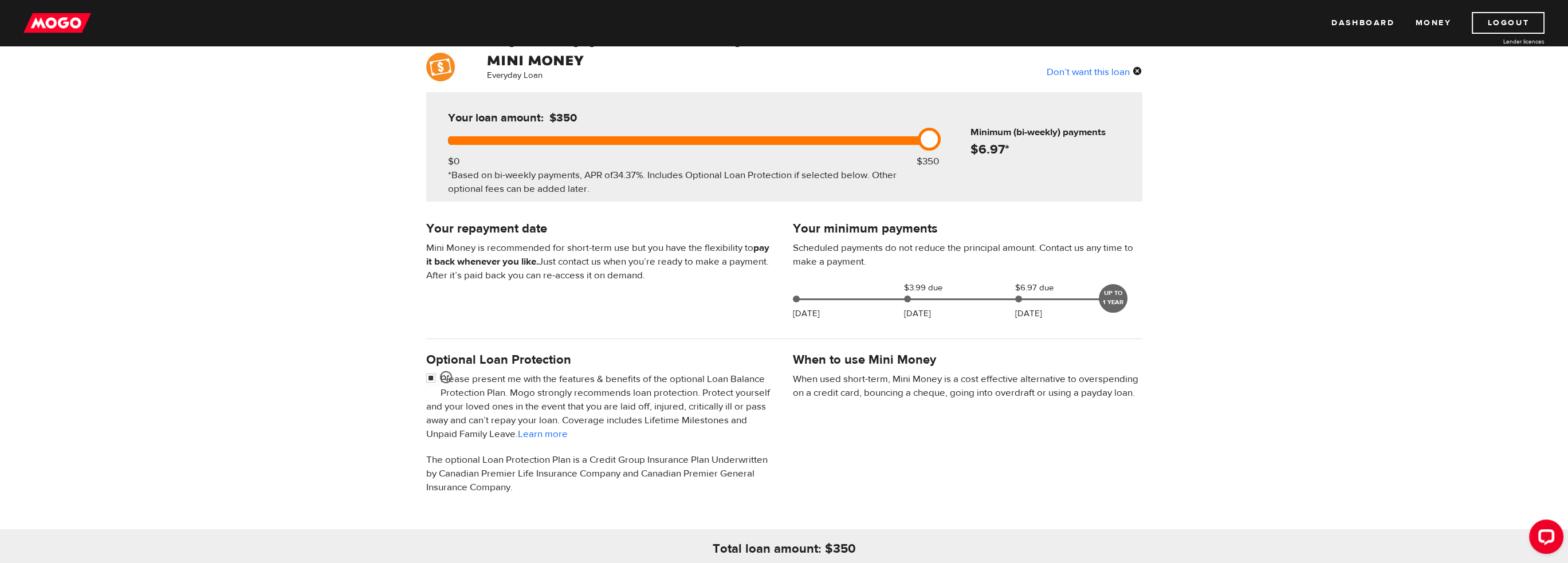
scroll to position [114, 0]
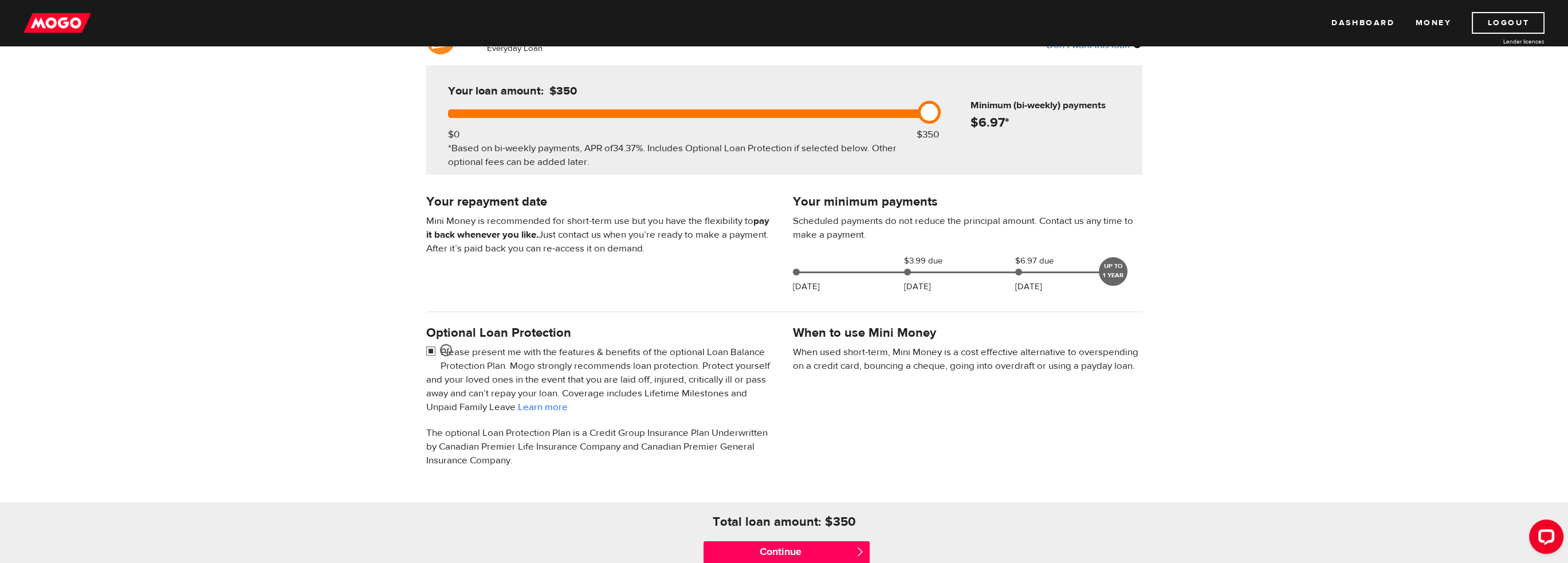
click at [435, 349] on input "checkbox" at bounding box center [433, 352] width 14 height 14
checkbox input "false"
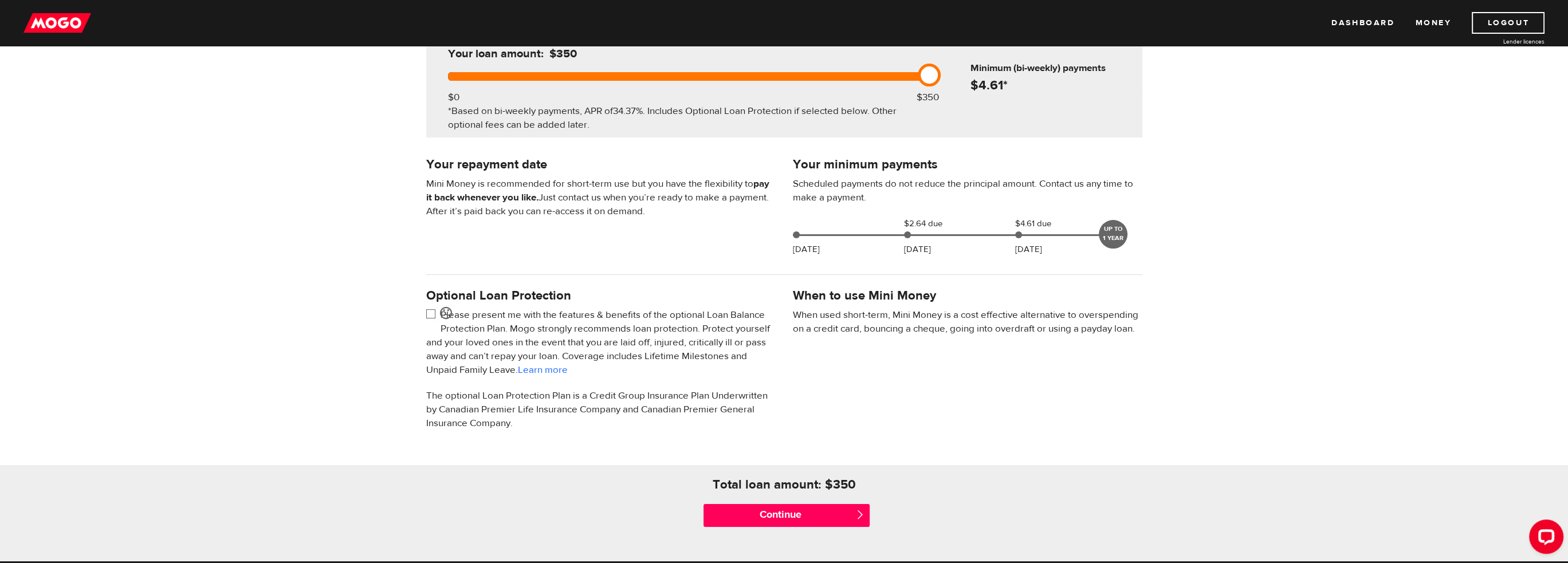
scroll to position [172, 0]
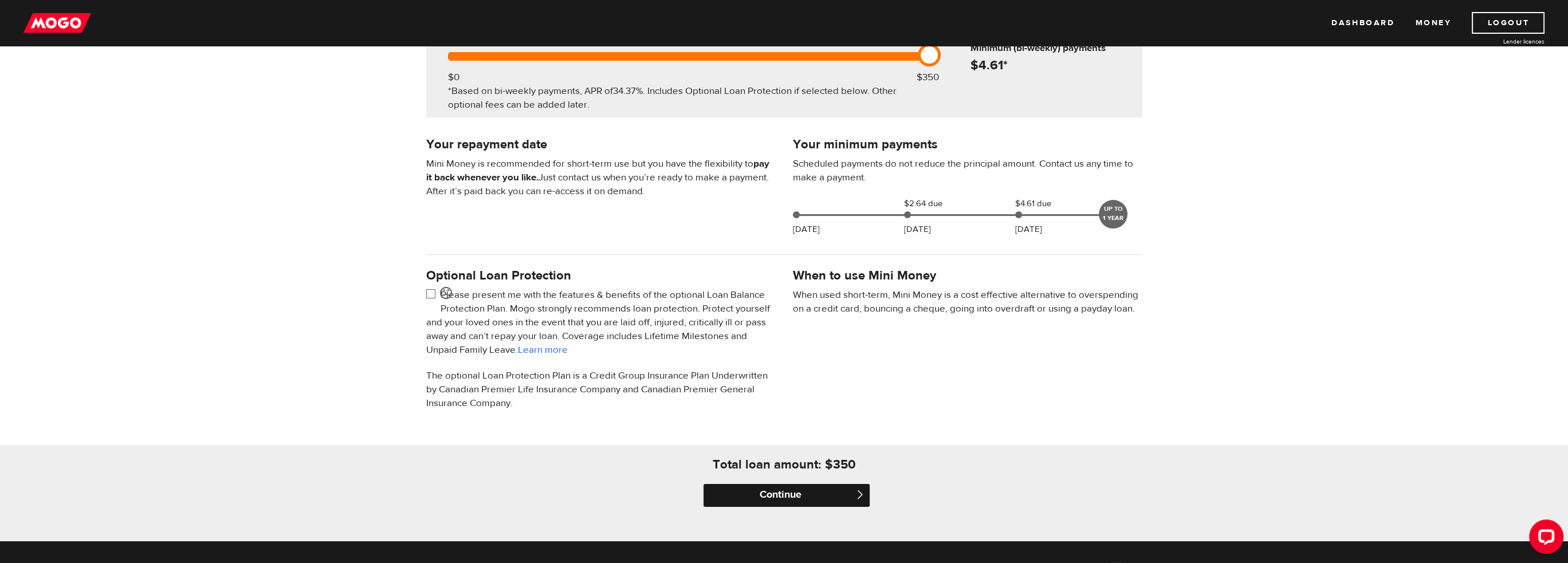
click at [795, 492] on input "Continue" at bounding box center [786, 495] width 166 height 23
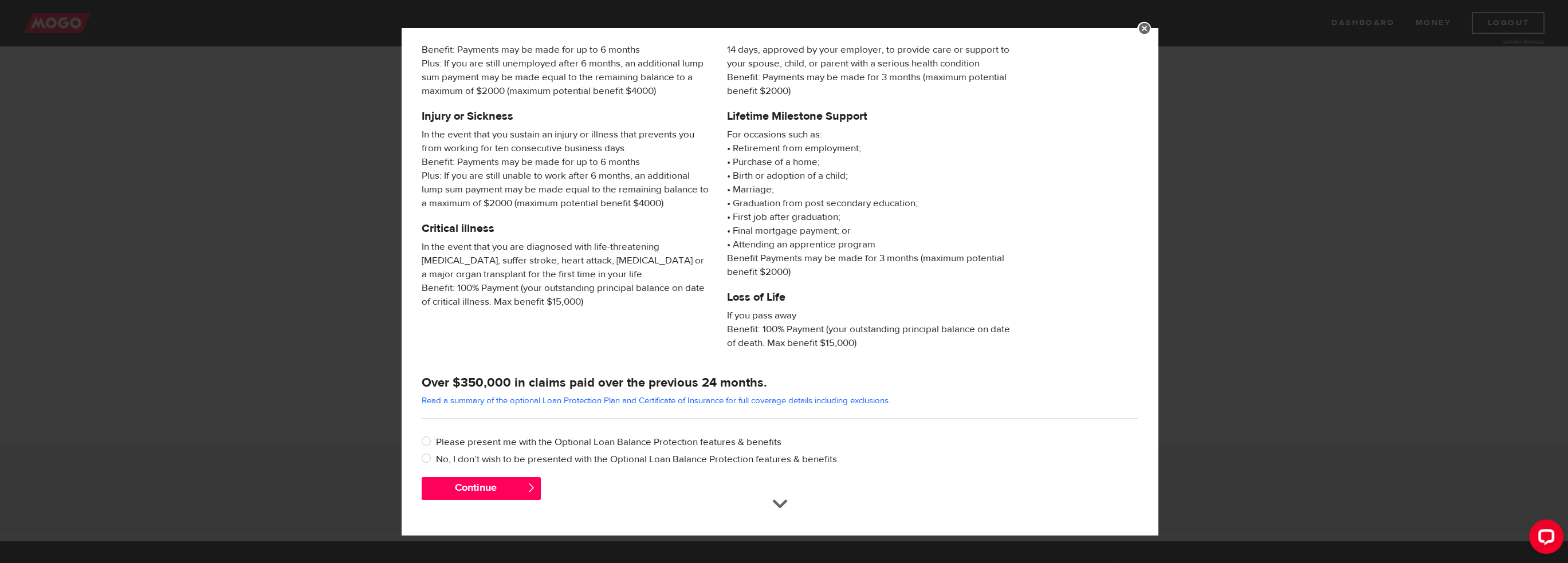
scroll to position [73, 0]
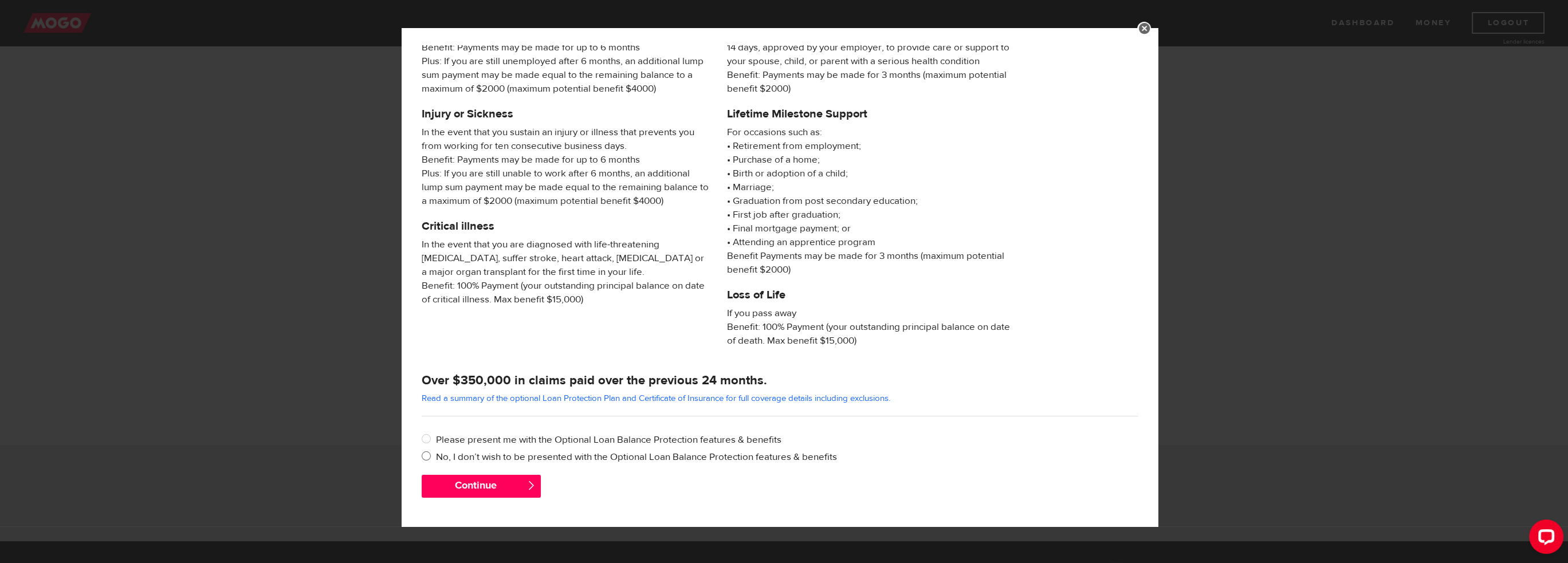
click at [449, 458] on label "No, I don’t wish to be presented with the Optional Loan Balance Protection feat…" at bounding box center [786, 457] width 702 height 13
click at [436, 458] on input "No, I don’t wish to be presented with the Optional Loan Balance Protection feat…" at bounding box center [428, 457] width 14 height 14
radio input "true"
click at [482, 483] on button "Continue" at bounding box center [481, 486] width 119 height 23
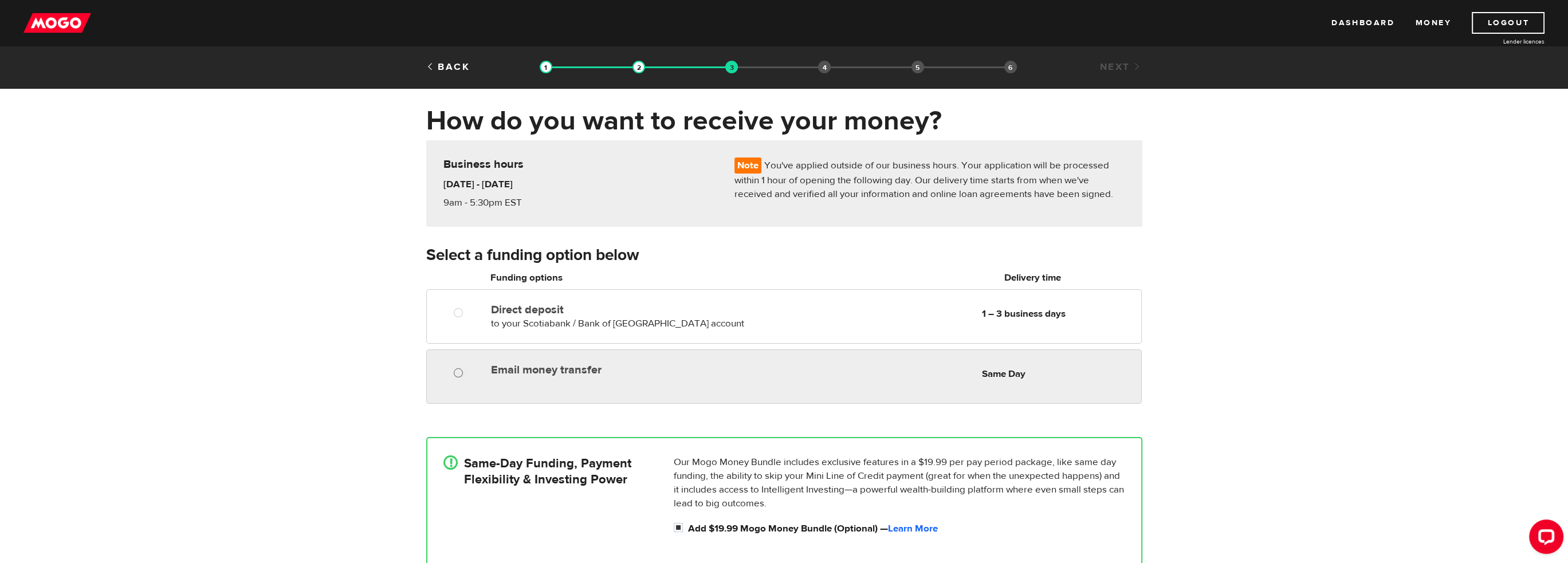
radio input "true"
click at [461, 372] on input "Email money transfer" at bounding box center [460, 374] width 14 height 14
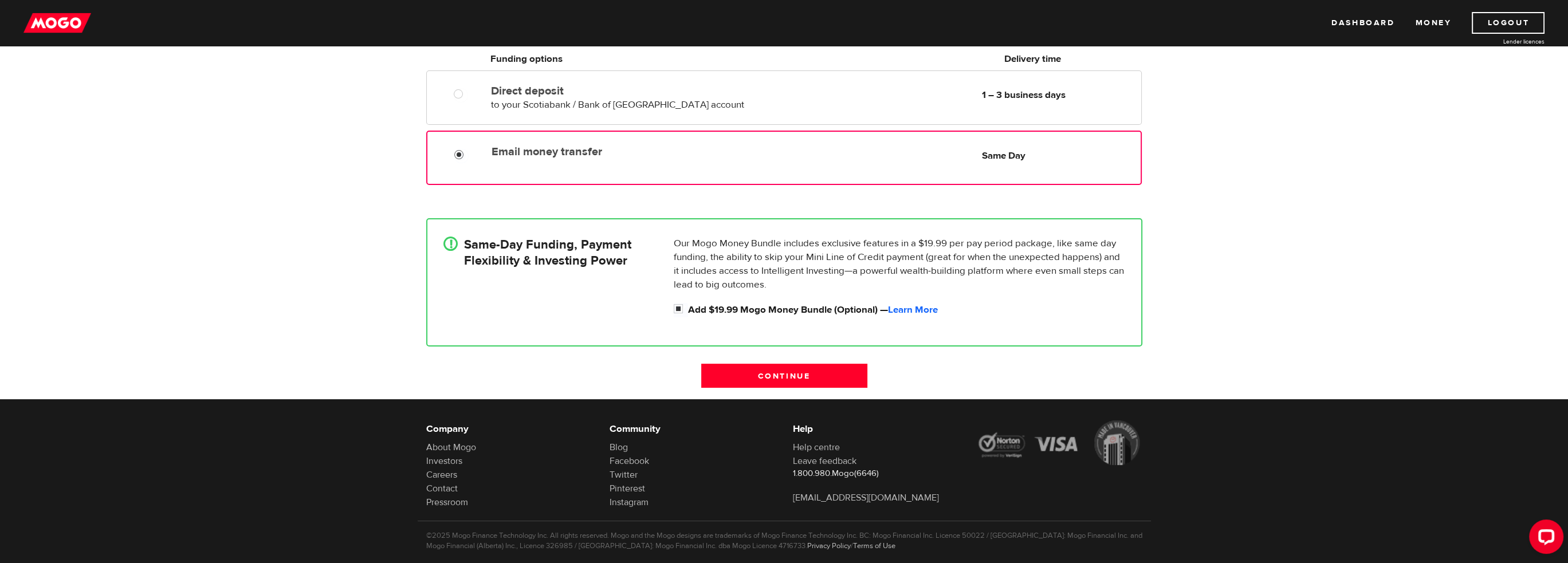
scroll to position [229, 0]
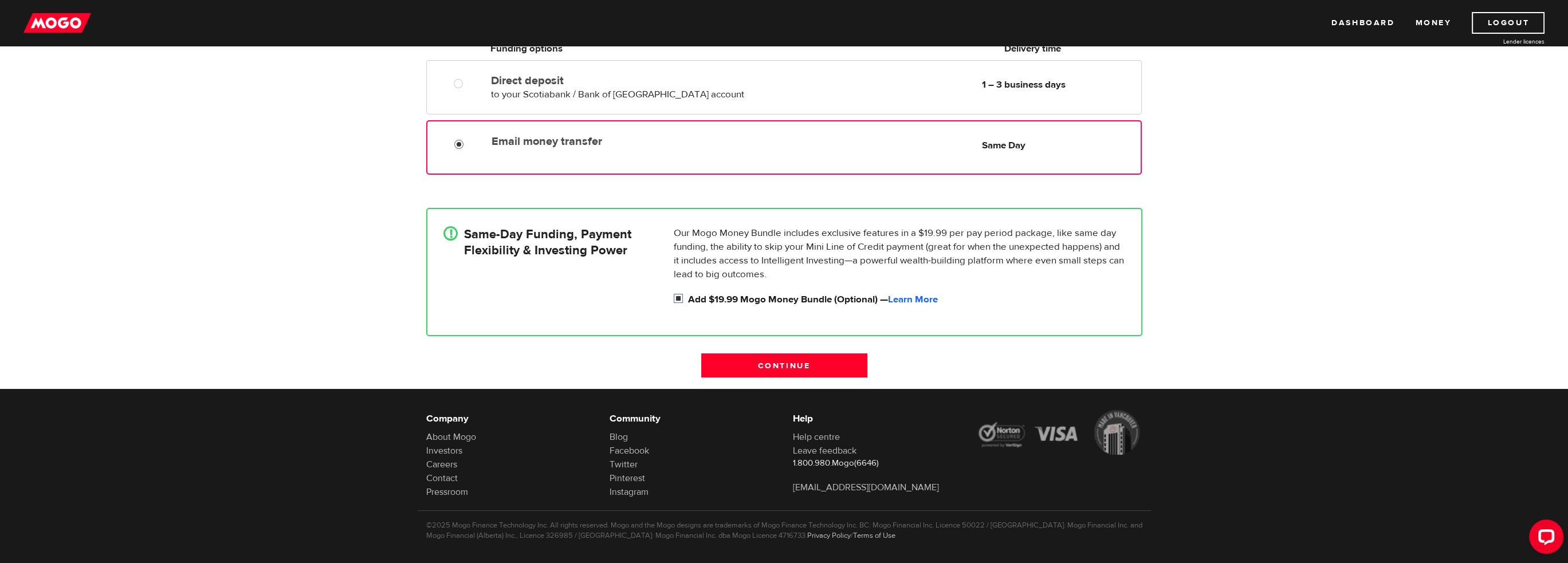
click at [678, 297] on input "Add $19.99 Mogo Money Bundle (Optional) — Learn More" at bounding box center [681, 299] width 14 height 14
checkbox input "false"
radio input "false"
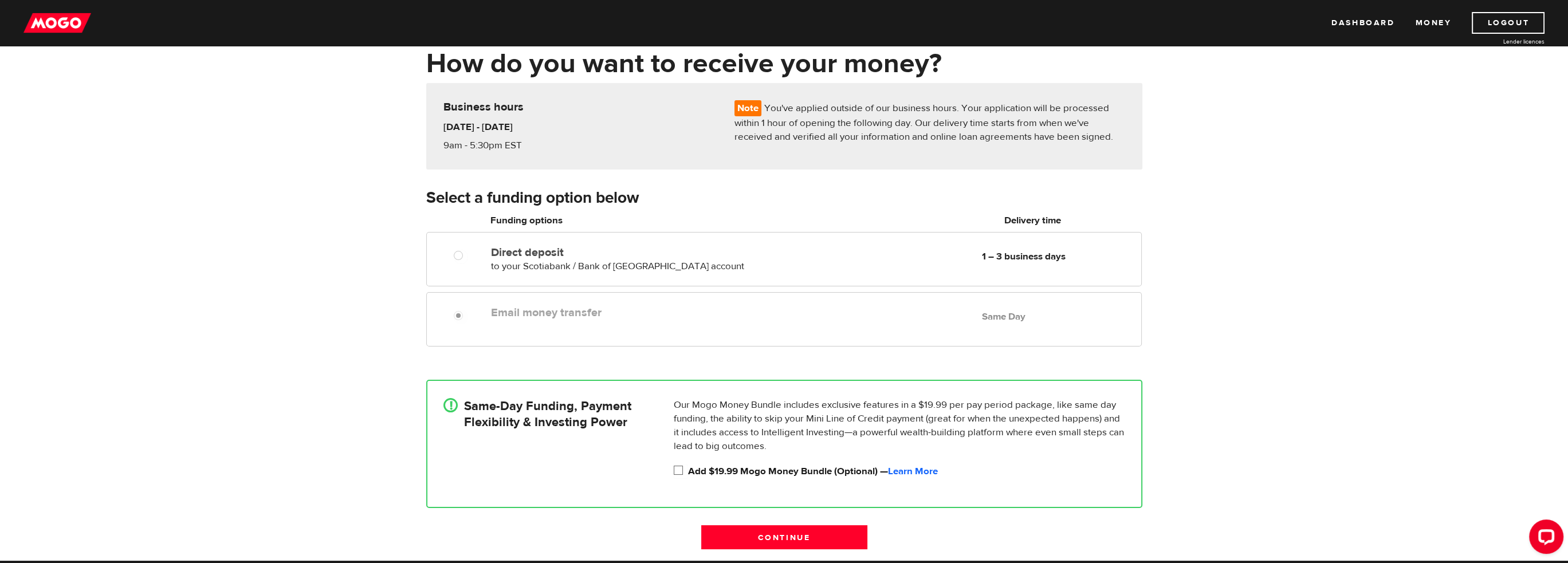
scroll to position [0, 0]
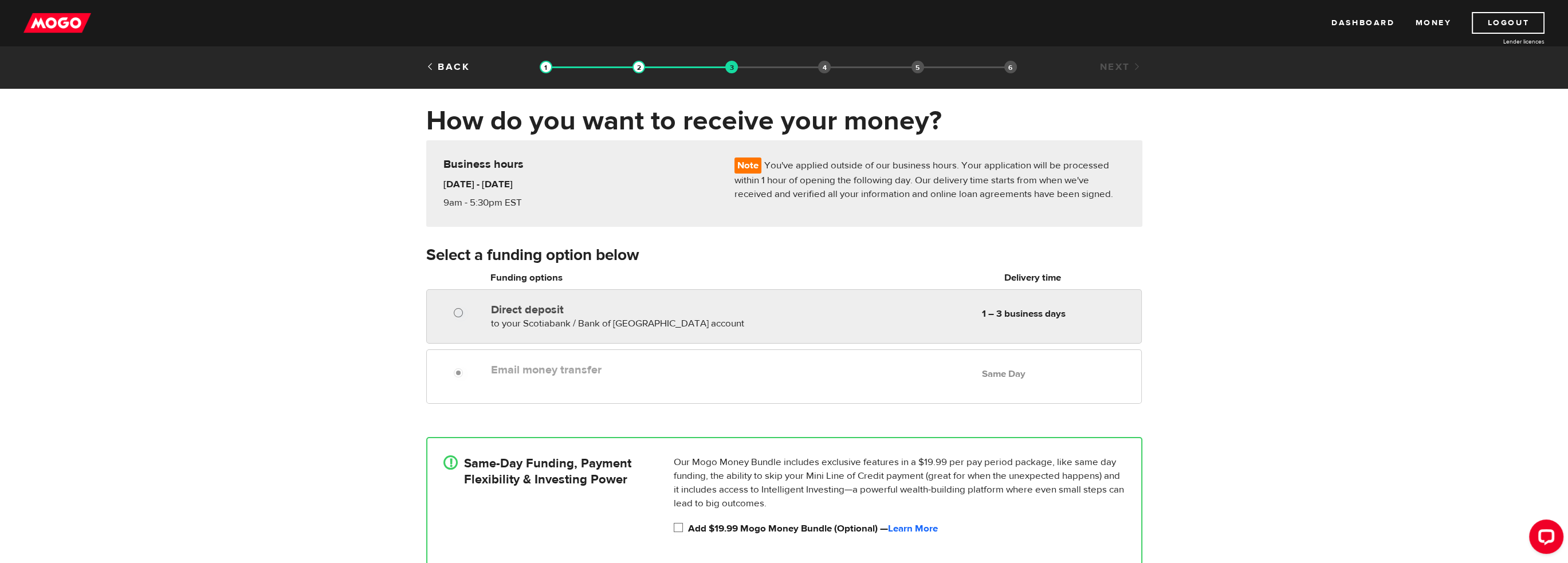
radio input "true"
click at [455, 313] on input "Direct deposit" at bounding box center [460, 314] width 14 height 14
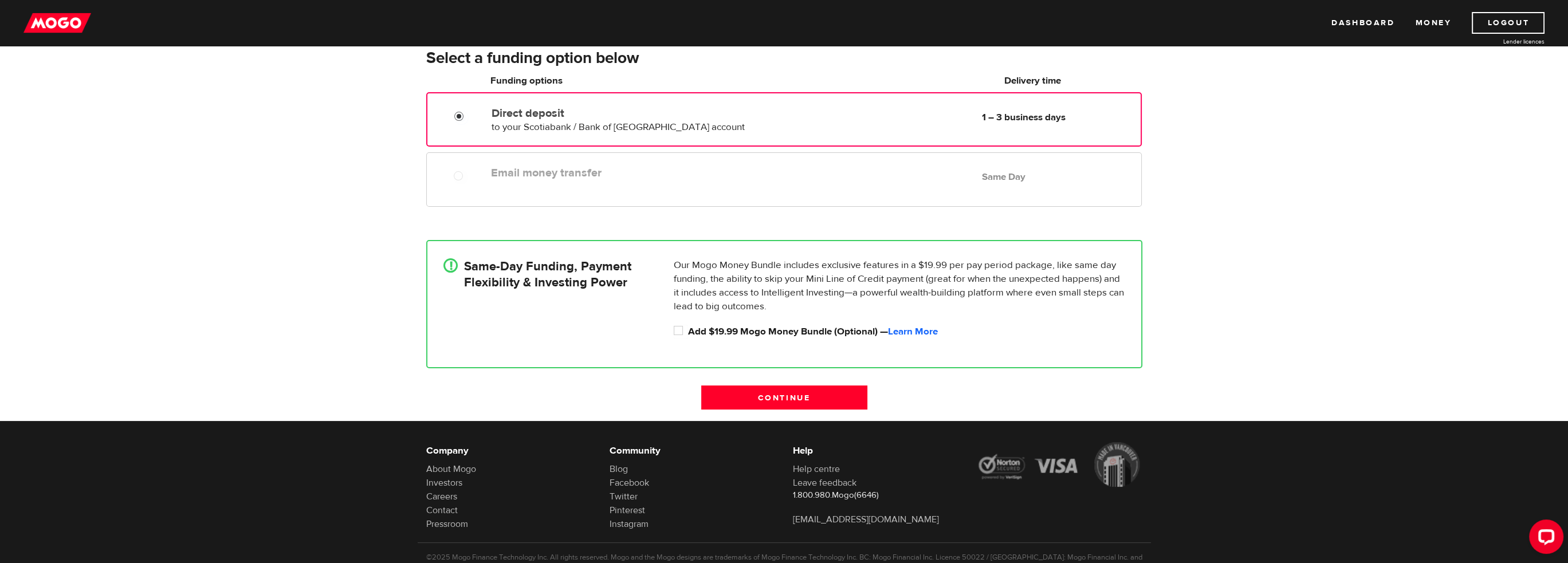
scroll to position [172, 0]
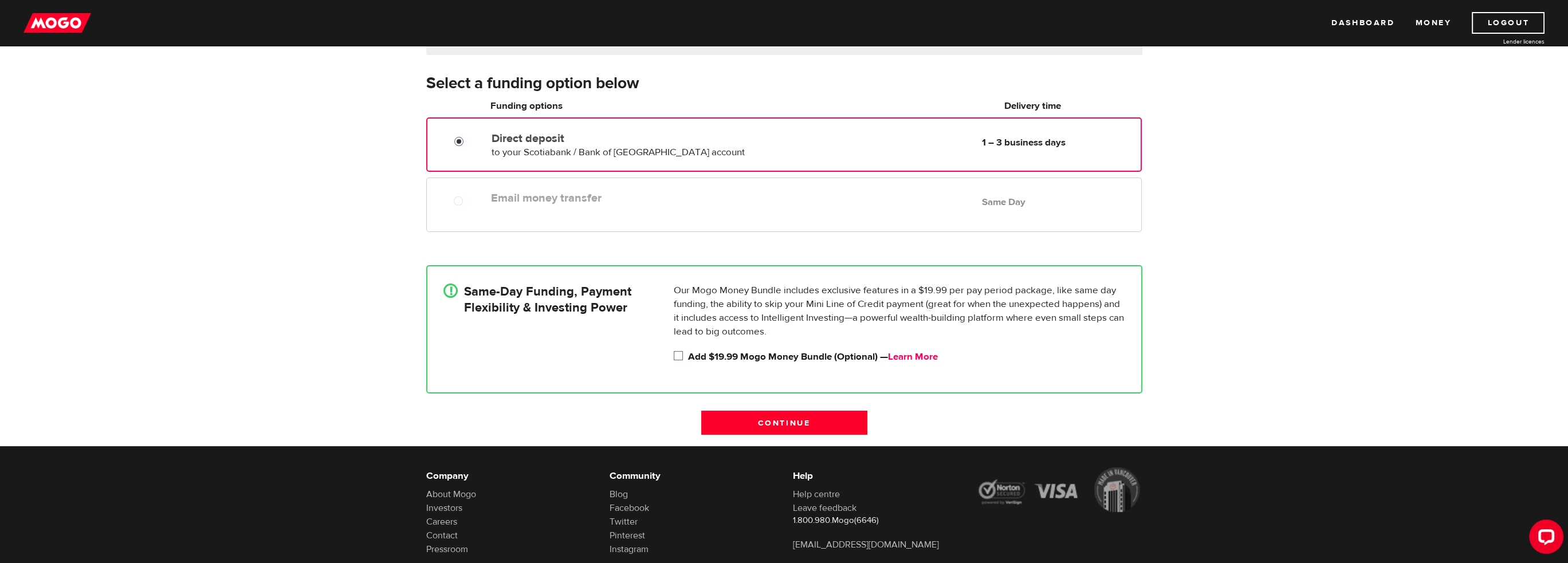
click at [927, 353] on link "Learn More" at bounding box center [913, 357] width 50 height 13
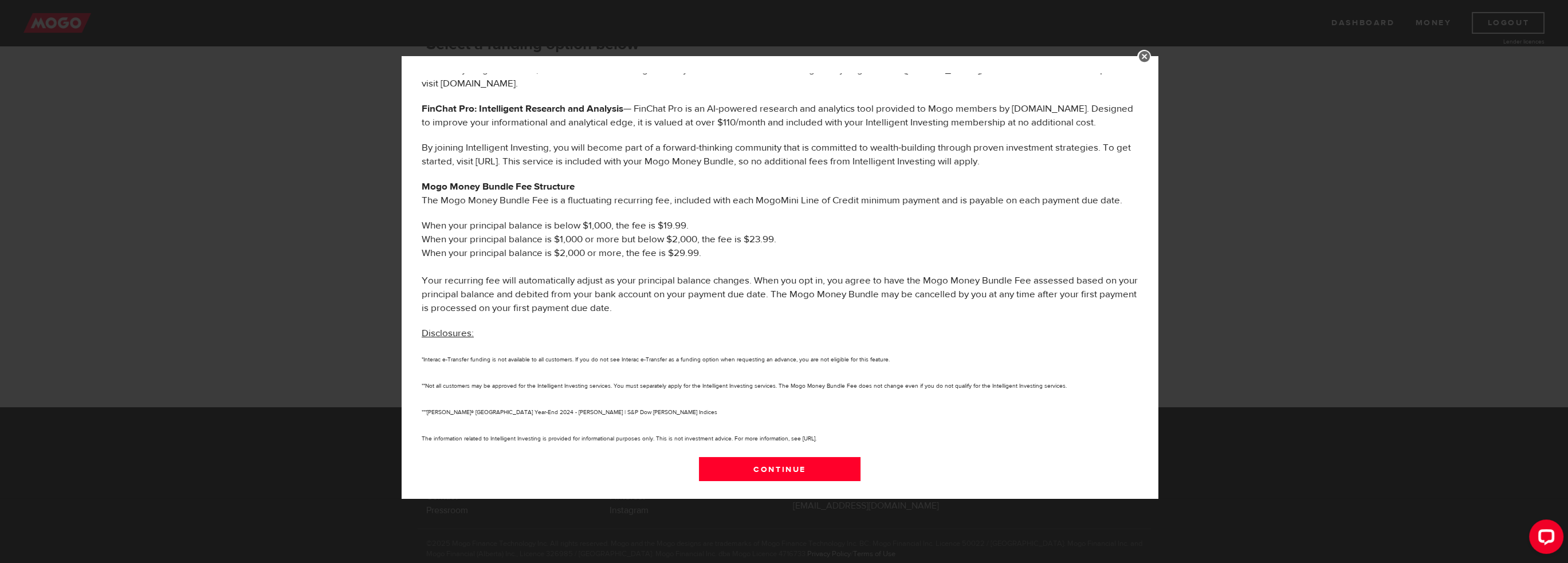
scroll to position [238, 0]
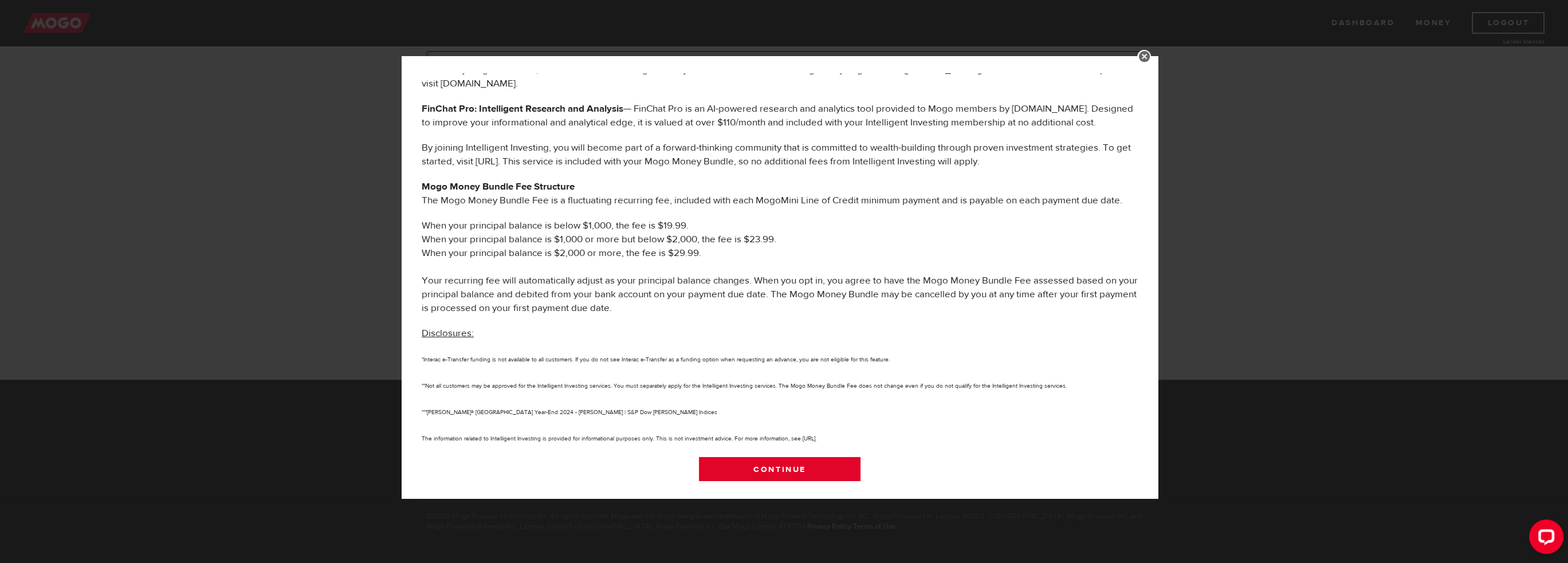
click at [792, 464] on link "Continue" at bounding box center [780, 469] width 162 height 24
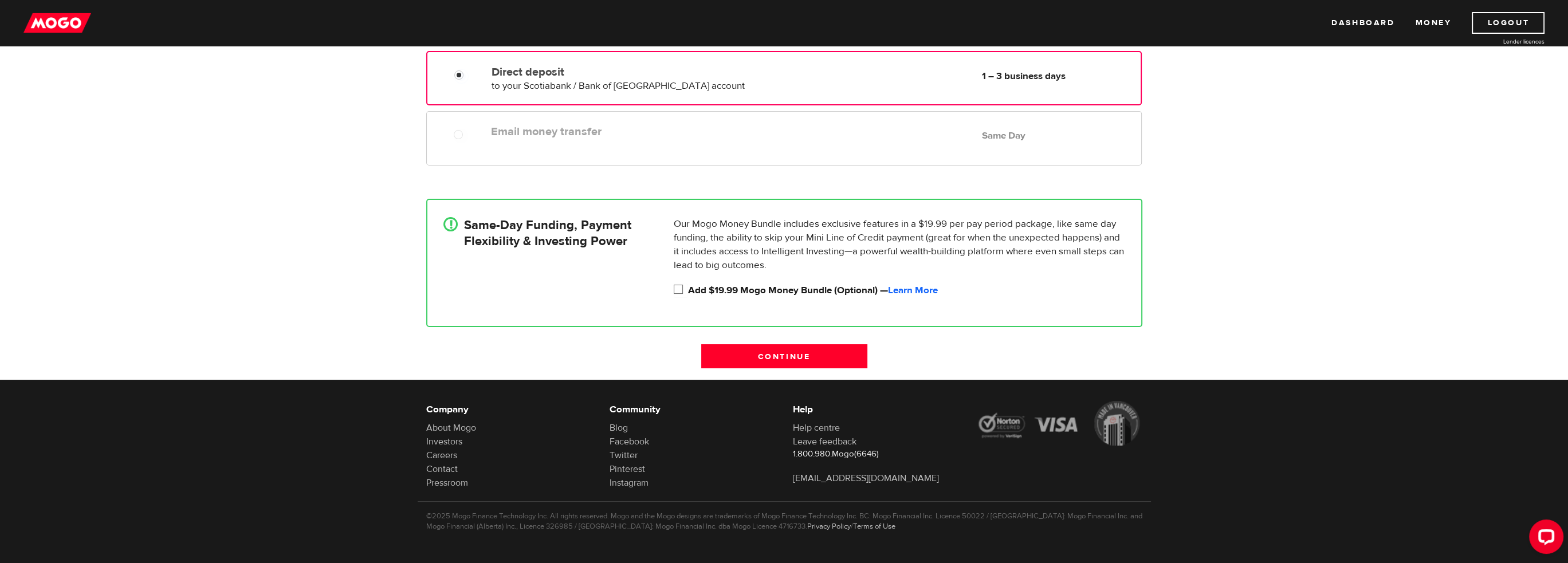
click at [681, 289] on input "Add $19.99 Mogo Money Bundle (Optional) — Learn More" at bounding box center [681, 290] width 14 height 14
checkbox input "true"
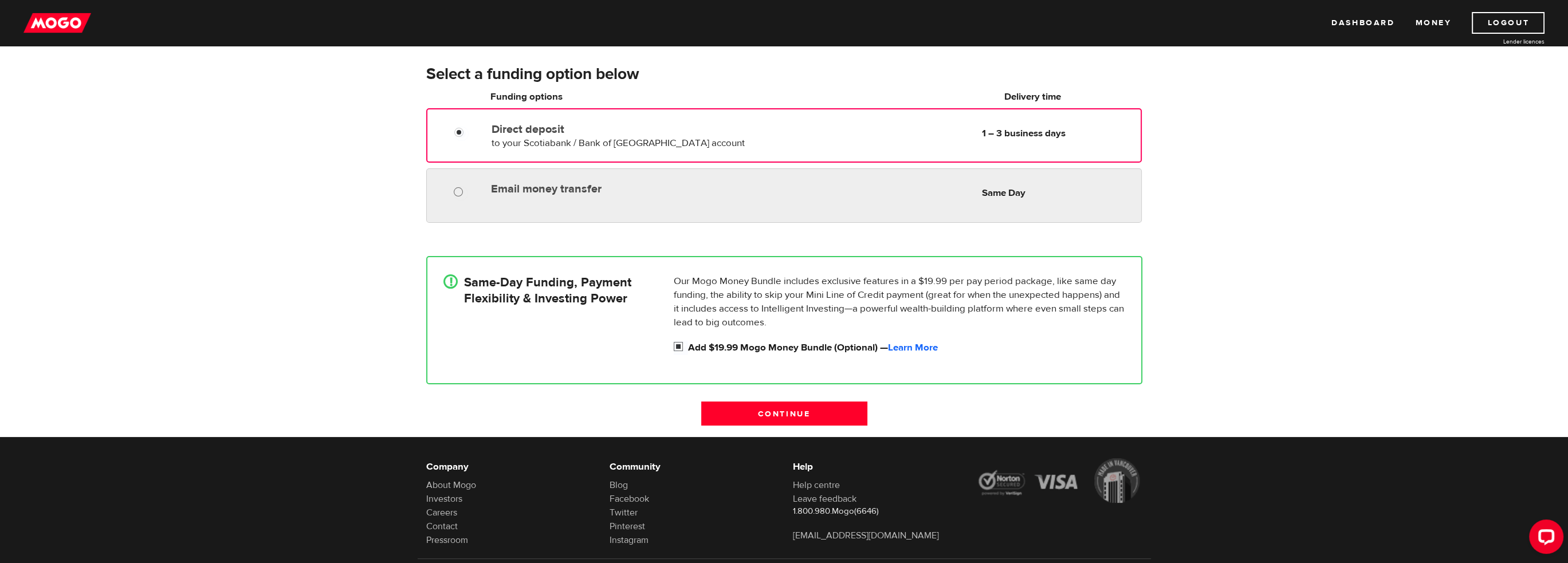
radio input "true"
click at [463, 191] on input "Email money transfer" at bounding box center [460, 193] width 14 height 14
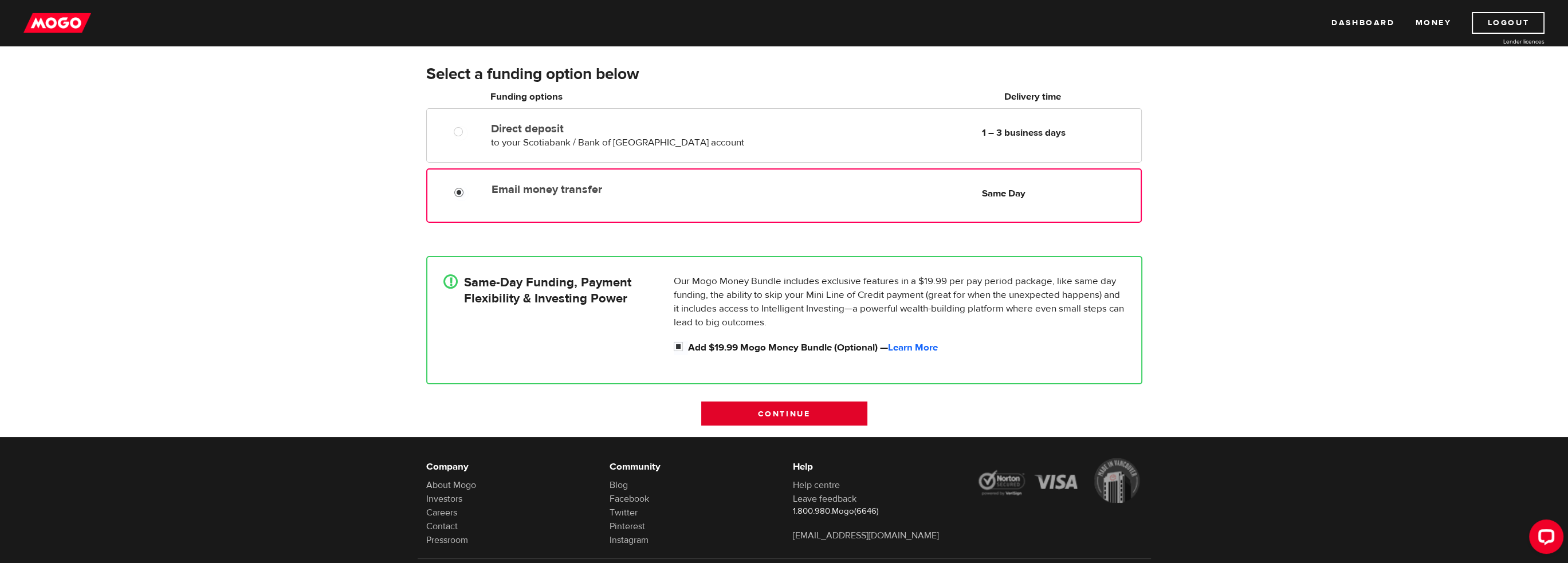
click at [795, 418] on input "Continue" at bounding box center [784, 413] width 166 height 24
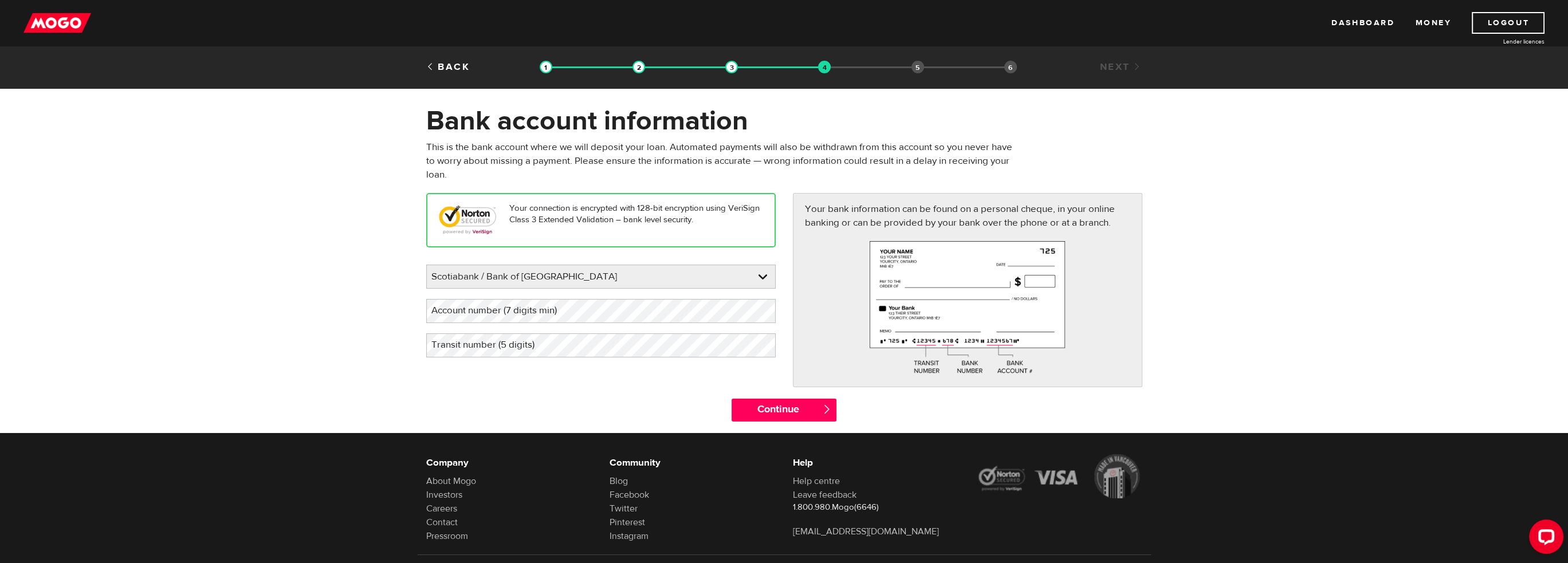
click at [558, 309] on label "Account number (7 digits min)" at bounding box center [503, 311] width 154 height 23
click at [483, 328] on div "Please enter your bank Scotiabank / Bank of Nova Scotia BMO / Bank of Montreal …" at bounding box center [600, 311] width 349 height 93
click at [480, 340] on label "Transit number (5 digits)" at bounding box center [491, 345] width 132 height 23
click at [533, 378] on div "Your connection is encrypted with 128-bit encryption using VeriSign Class 3 Ext…" at bounding box center [784, 295] width 733 height 205
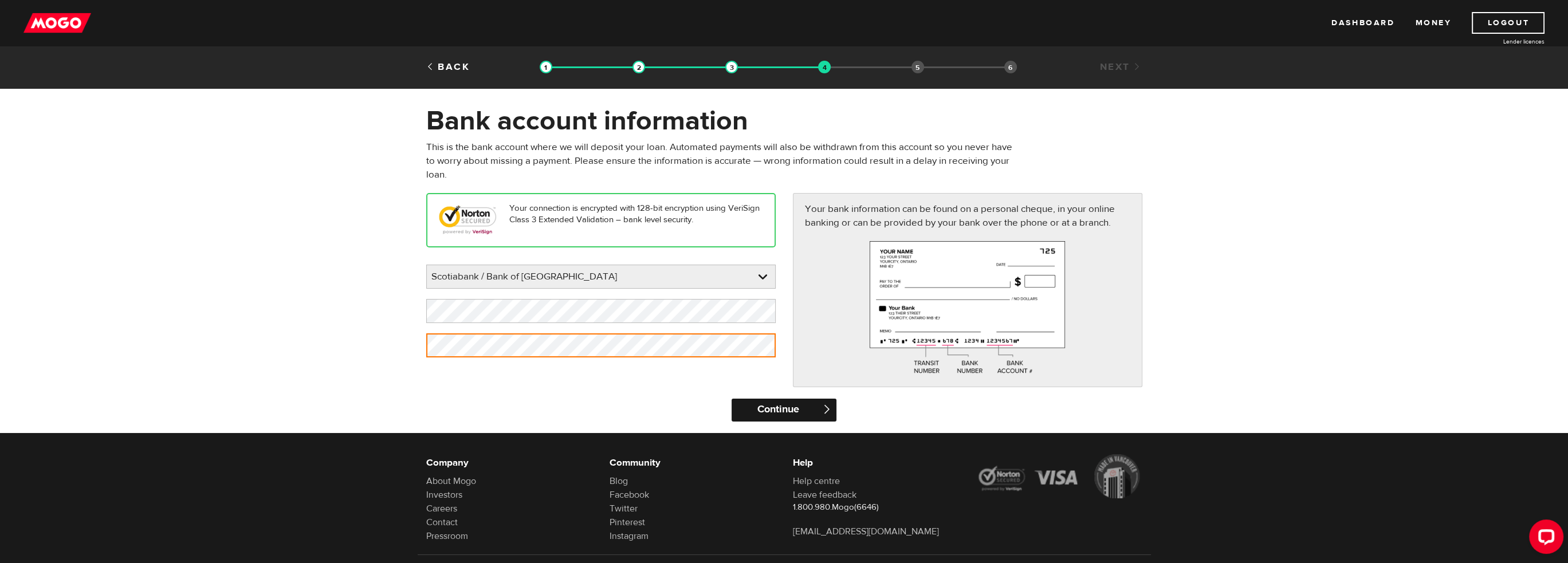
click at [772, 408] on input "Continue" at bounding box center [783, 409] width 105 height 23
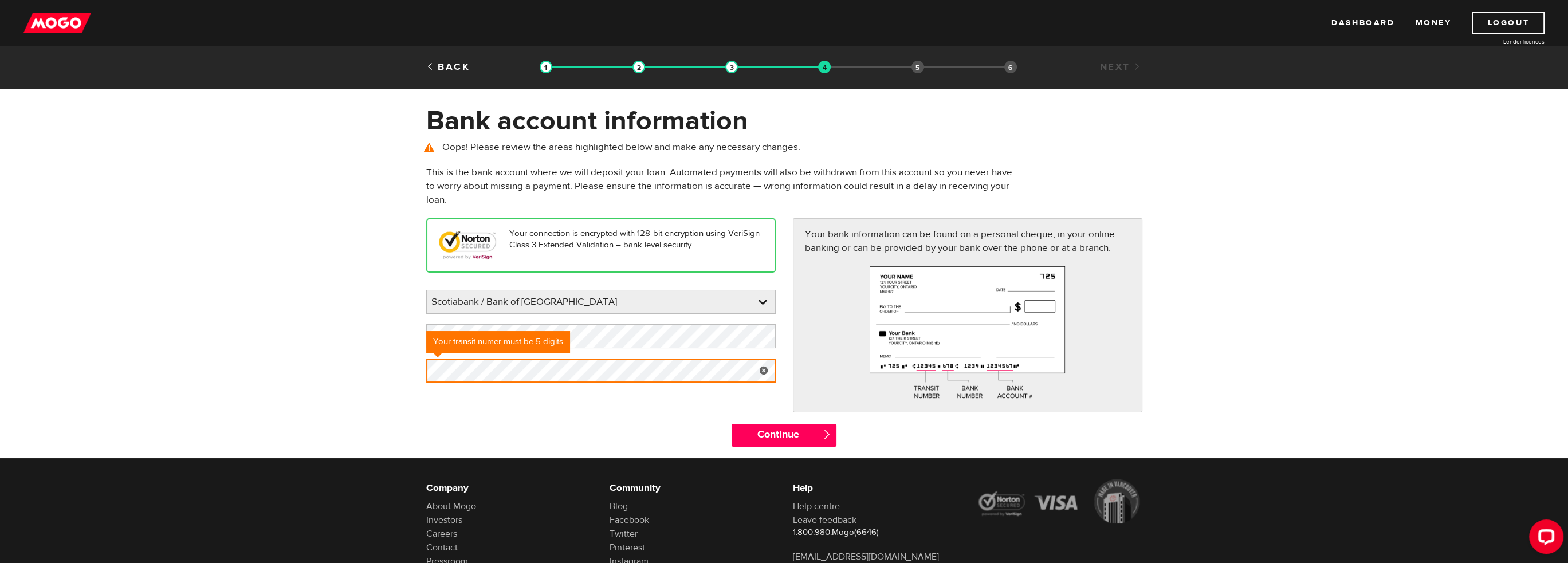
click at [336, 371] on form "Bank account information Oops! Please review the areas highlighted below and ma…" at bounding box center [784, 281] width 1568 height 354
click at [335, 373] on form "Bank account information Oops! Please review the areas highlighted below and ma…" at bounding box center [784, 281] width 1568 height 354
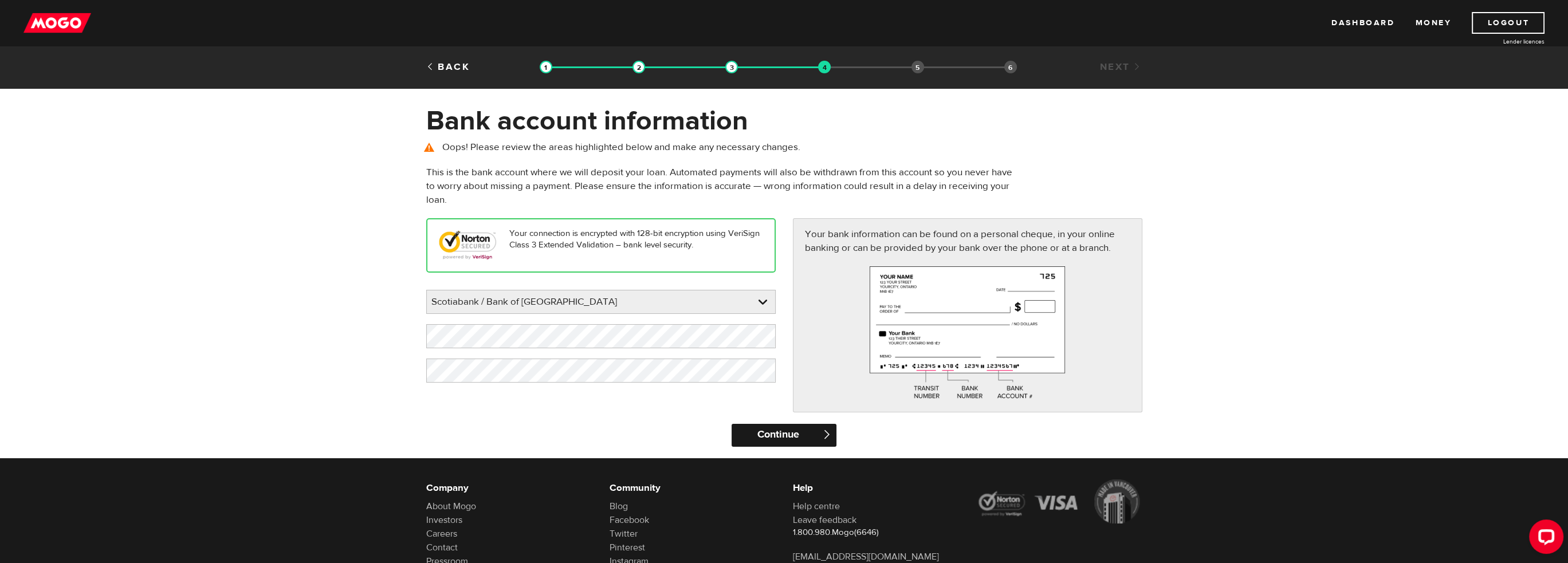
click at [797, 427] on input "Continue" at bounding box center [783, 435] width 105 height 23
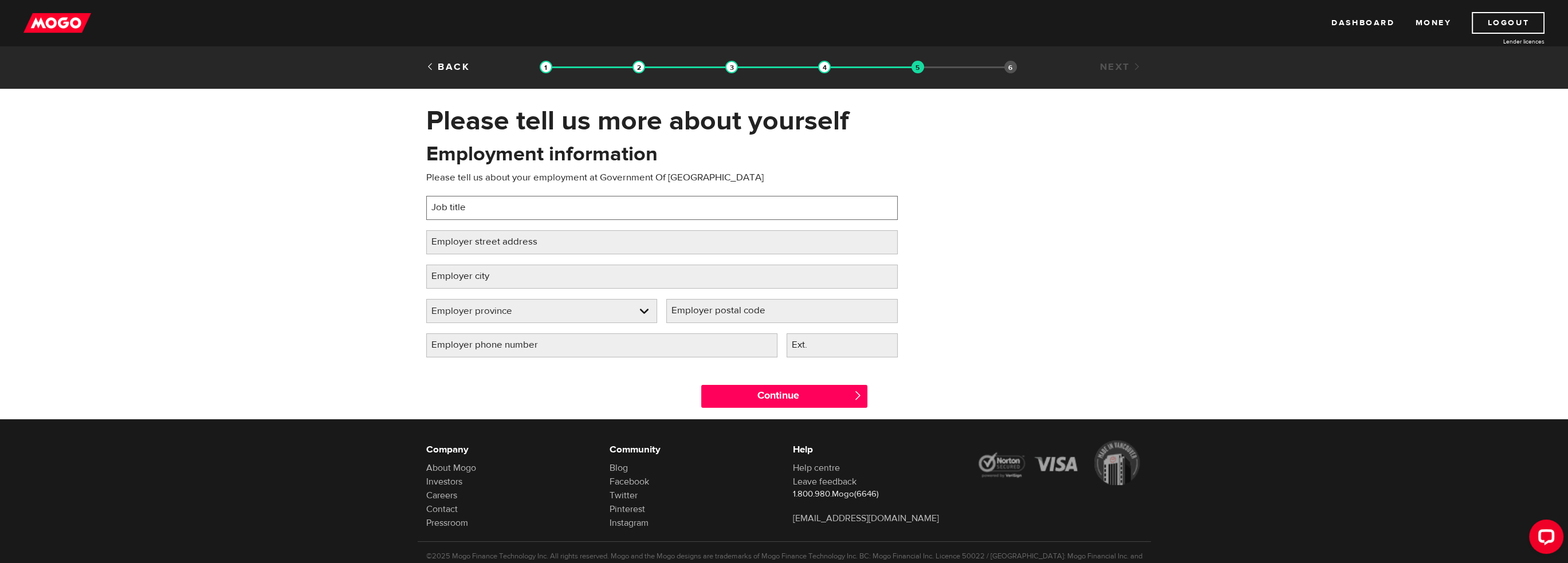
click at [514, 211] on input "Job title" at bounding box center [662, 207] width 471 height 24
type input "Team Leader"
type input "1725 Woodward Ave"
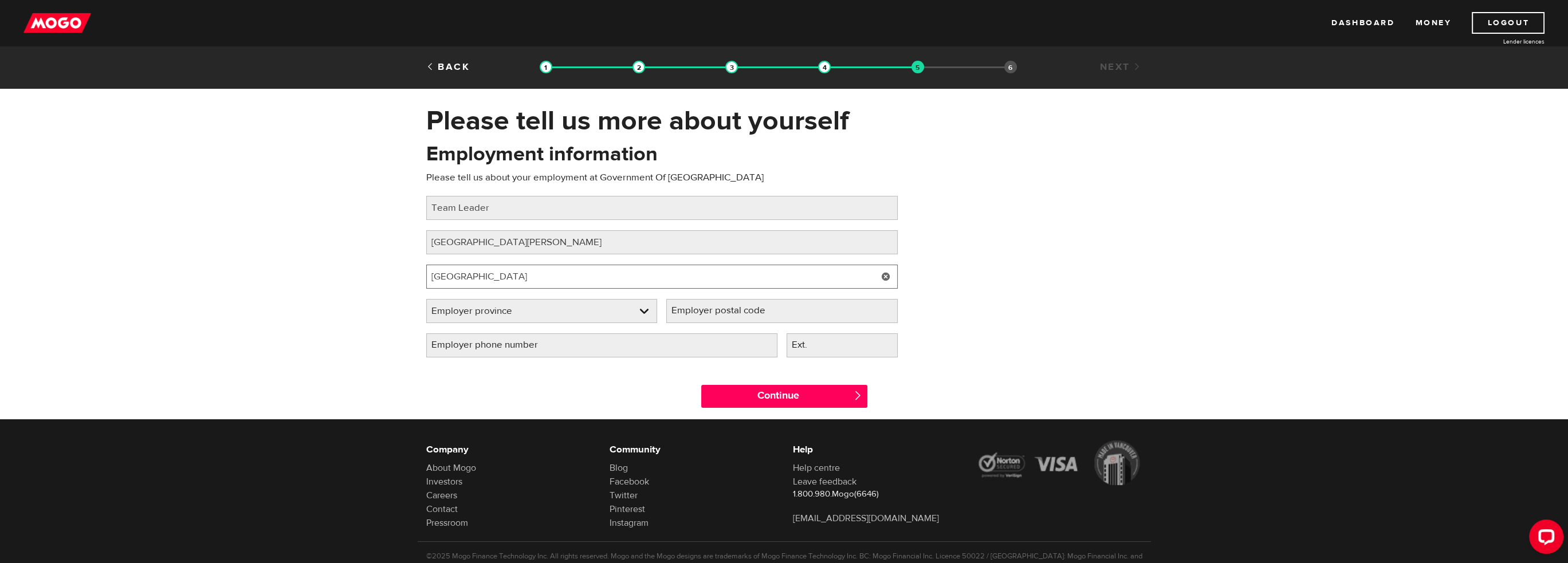
type input "Ottawa"
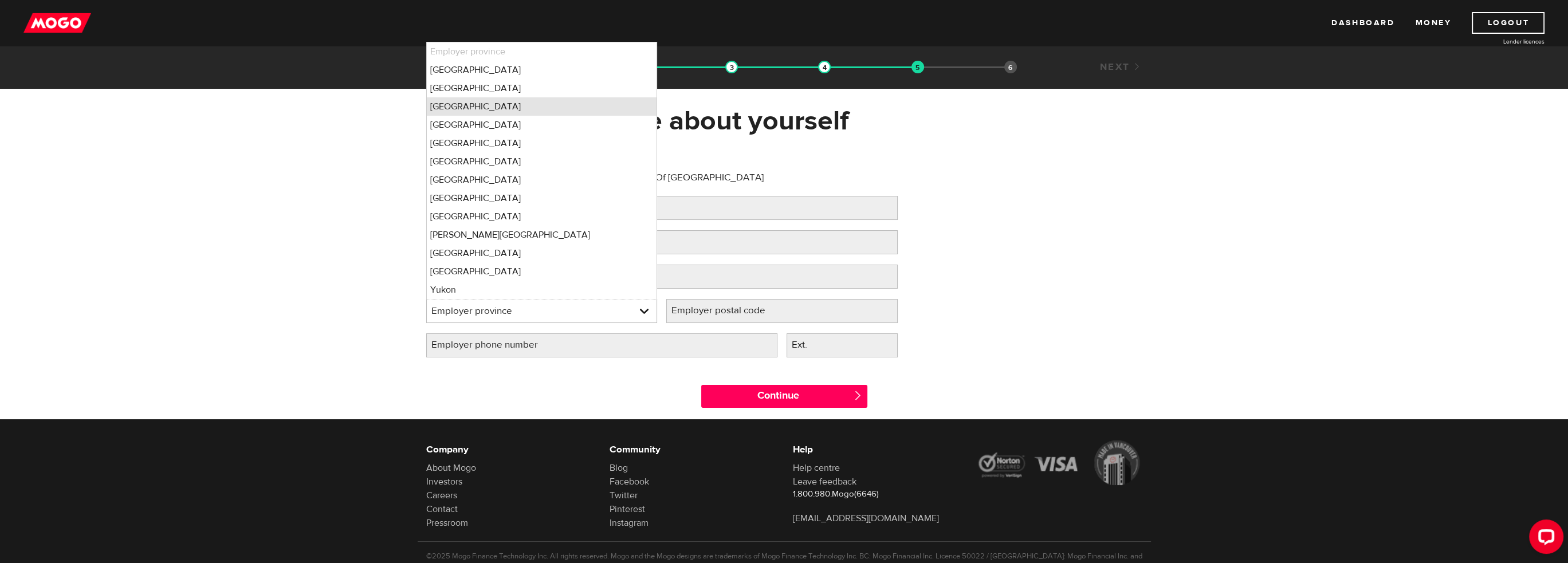
click at [468, 102] on li "Ontario" at bounding box center [542, 106] width 230 height 18
select select "ON"
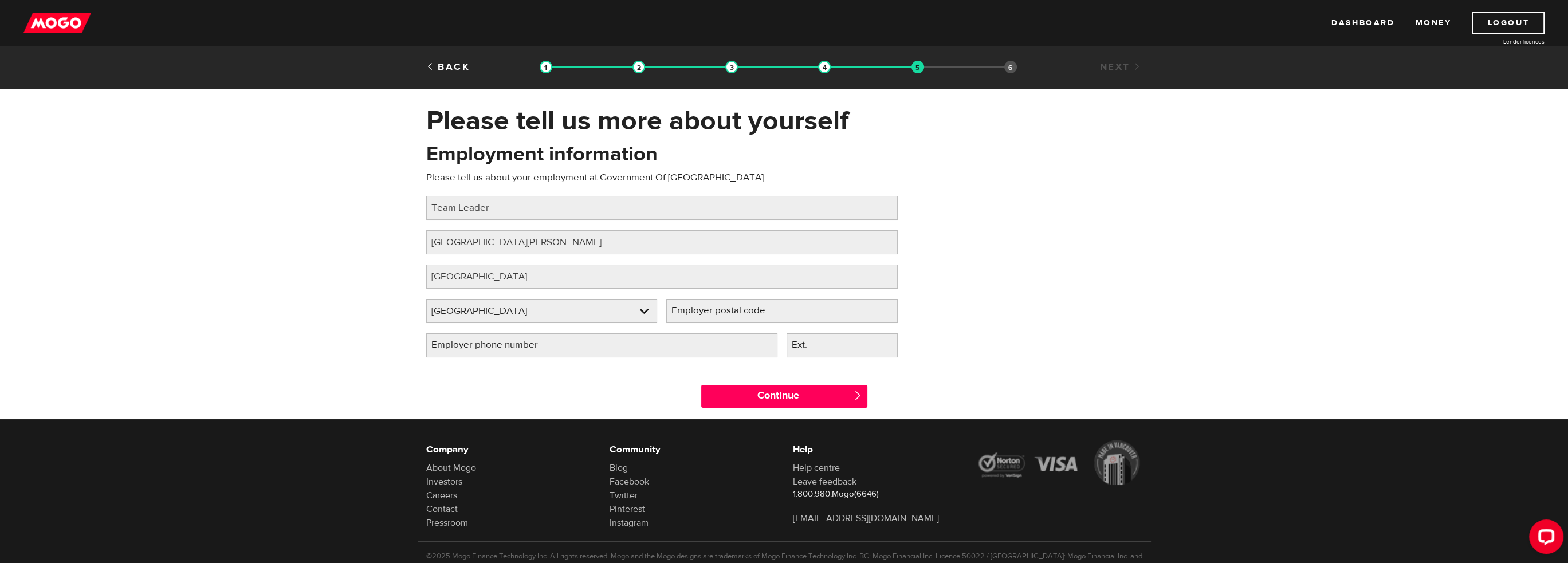
click at [733, 317] on label "Employer postal code" at bounding box center [728, 311] width 122 height 23
click at [733, 317] on input "Employer postal code" at bounding box center [782, 311] width 231 height 24
click at [708, 343] on input "Employer phone number" at bounding box center [602, 345] width 351 height 24
type input "(613) 330-9716"
click at [255, 274] on div "Please tell us more about yourself Oops! Please review the areas highlighted be…" at bounding box center [784, 261] width 1568 height 315
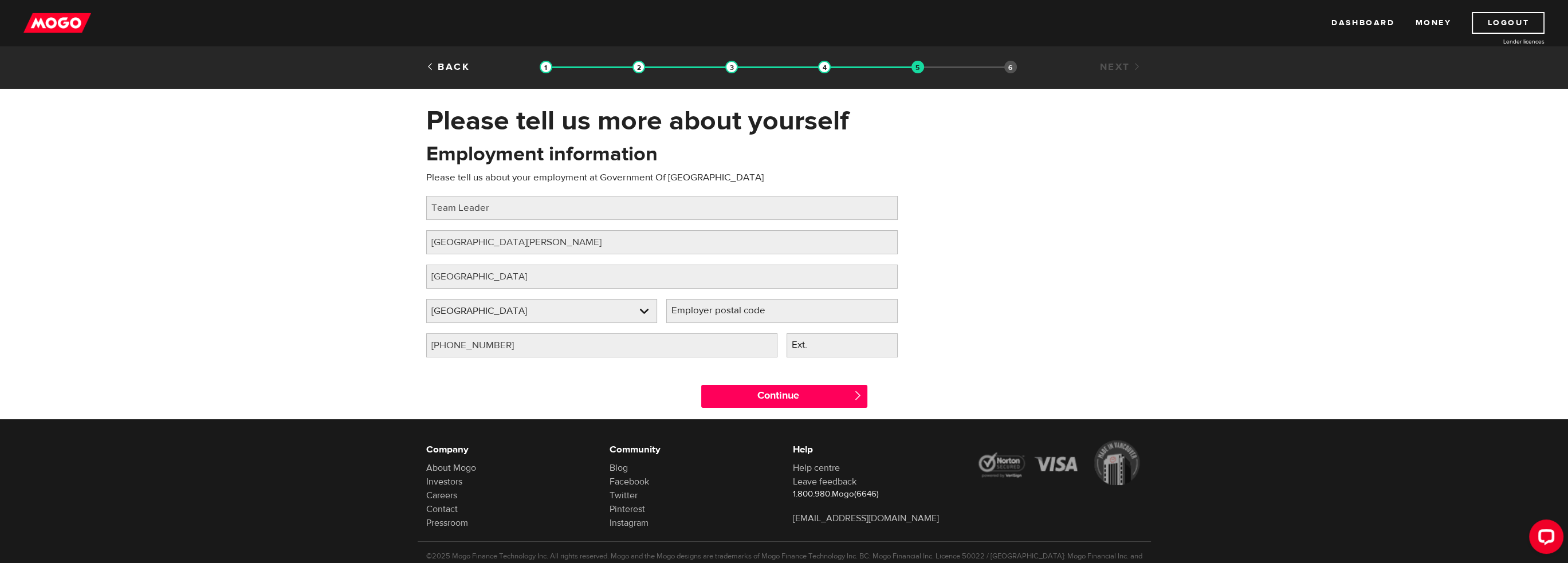
click at [690, 313] on label "Employer postal code" at bounding box center [728, 311] width 122 height 23
click at [690, 313] on input "Employer postal code" at bounding box center [782, 311] width 231 height 24
type input "k2c0p9"
click at [795, 393] on input "Continue" at bounding box center [784, 396] width 166 height 23
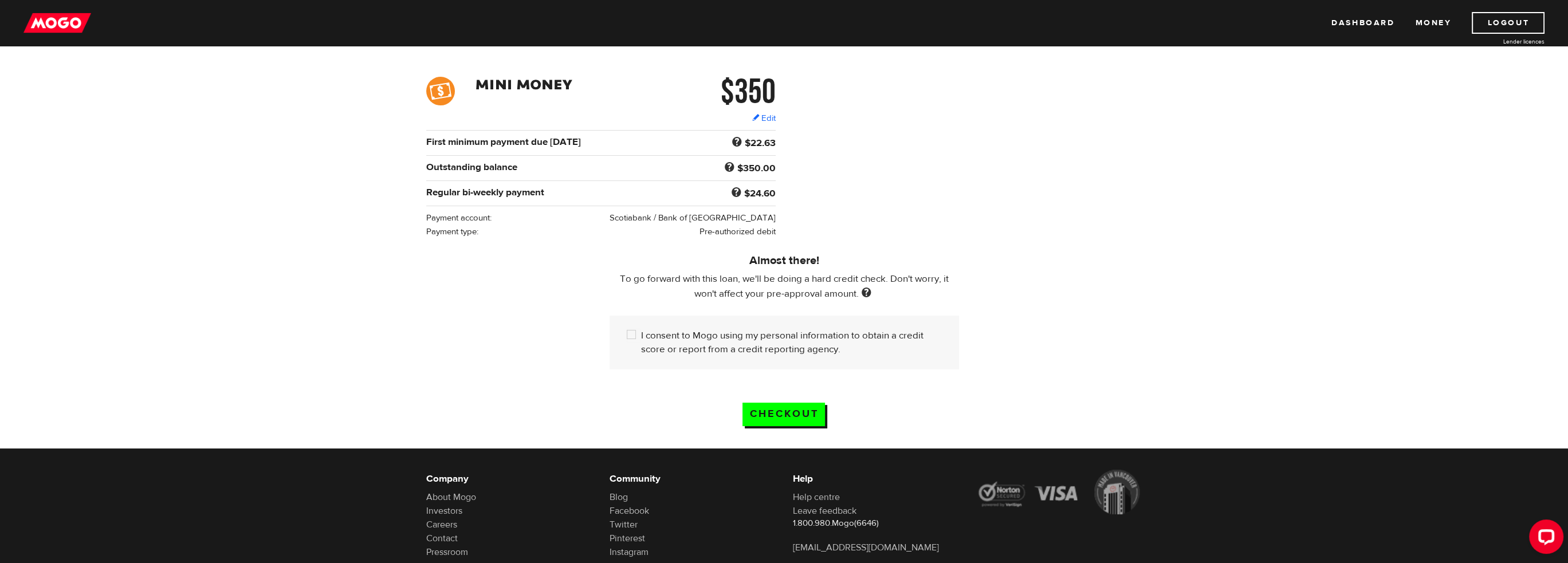
scroll to position [172, 0]
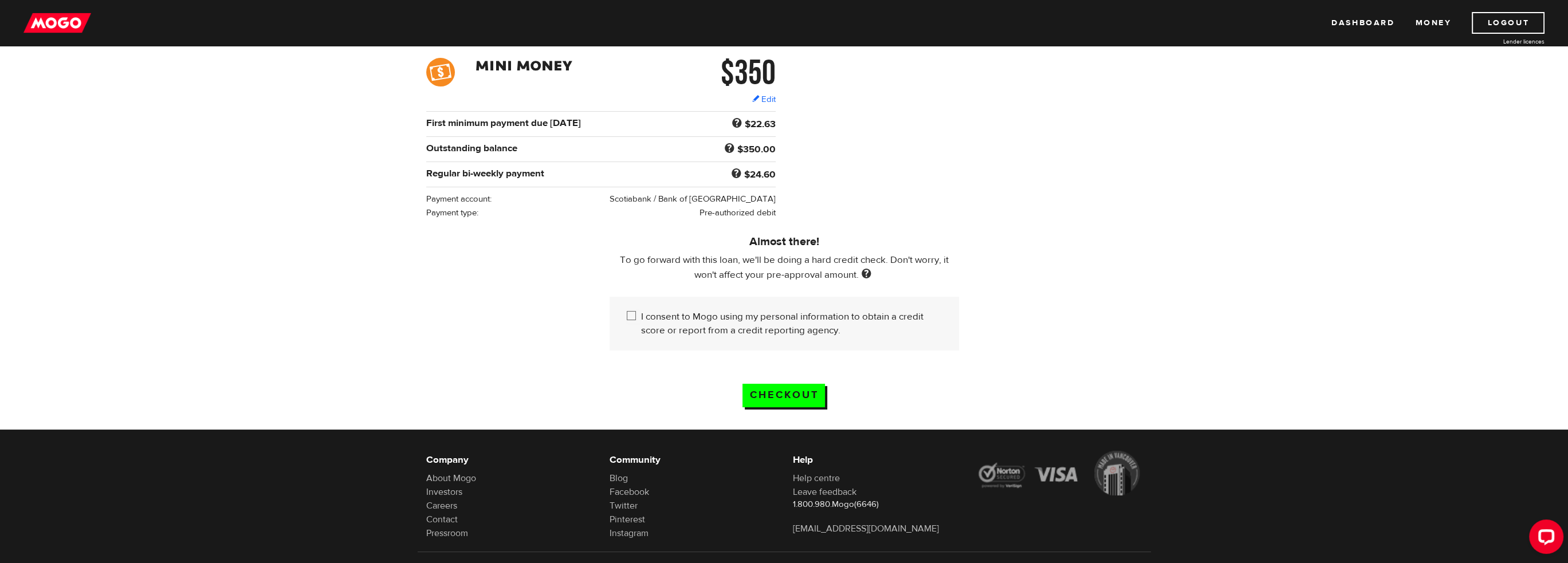
click at [629, 316] on input "I consent to Mogo using my personal information to obtain a credit score or rep…" at bounding box center [633, 316] width 14 height 14
checkbox input "true"
click at [773, 389] on input "Checkout" at bounding box center [783, 395] width 83 height 23
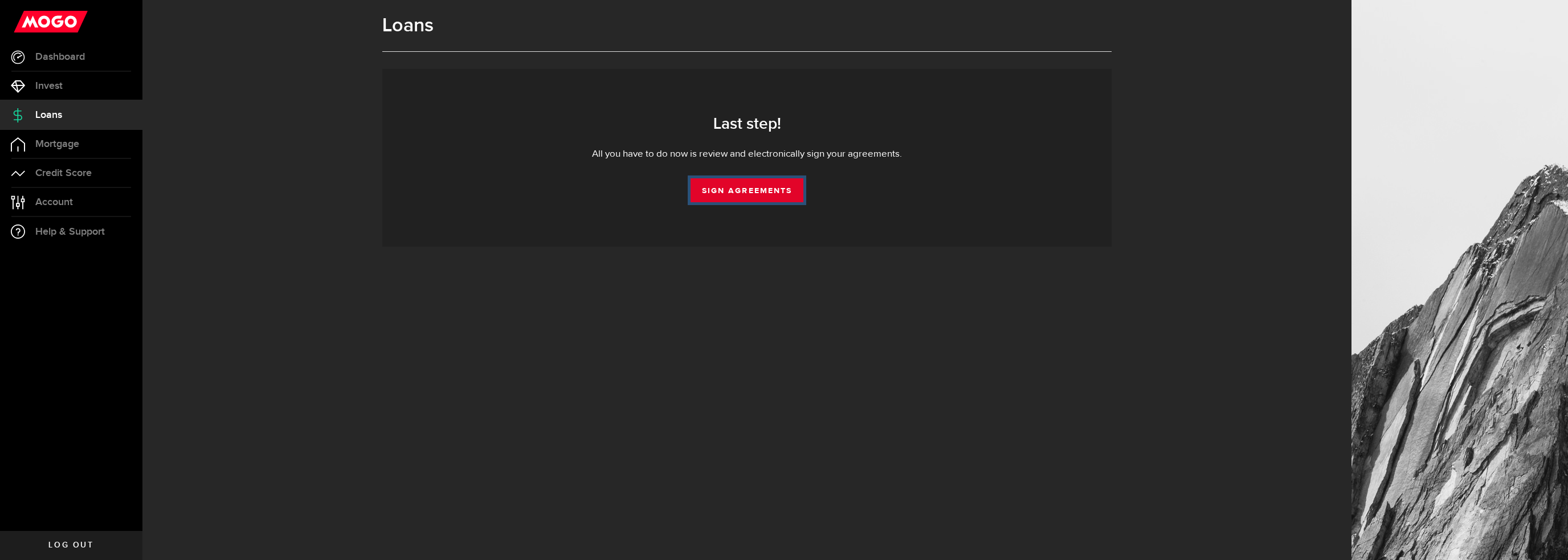
click at [760, 186] on link "Sign Agreements" at bounding box center [746, 190] width 113 height 24
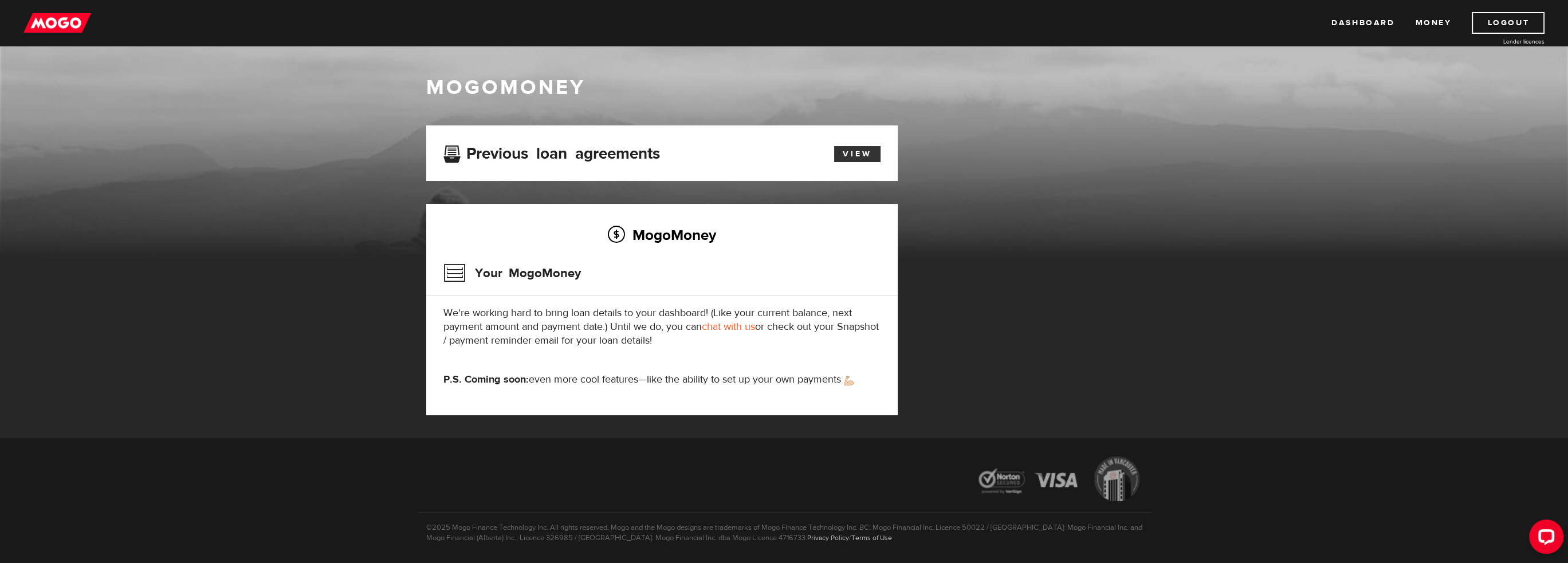
click at [852, 151] on link "View" at bounding box center [857, 154] width 47 height 16
click at [1369, 24] on link "Dashboard" at bounding box center [1362, 23] width 63 height 22
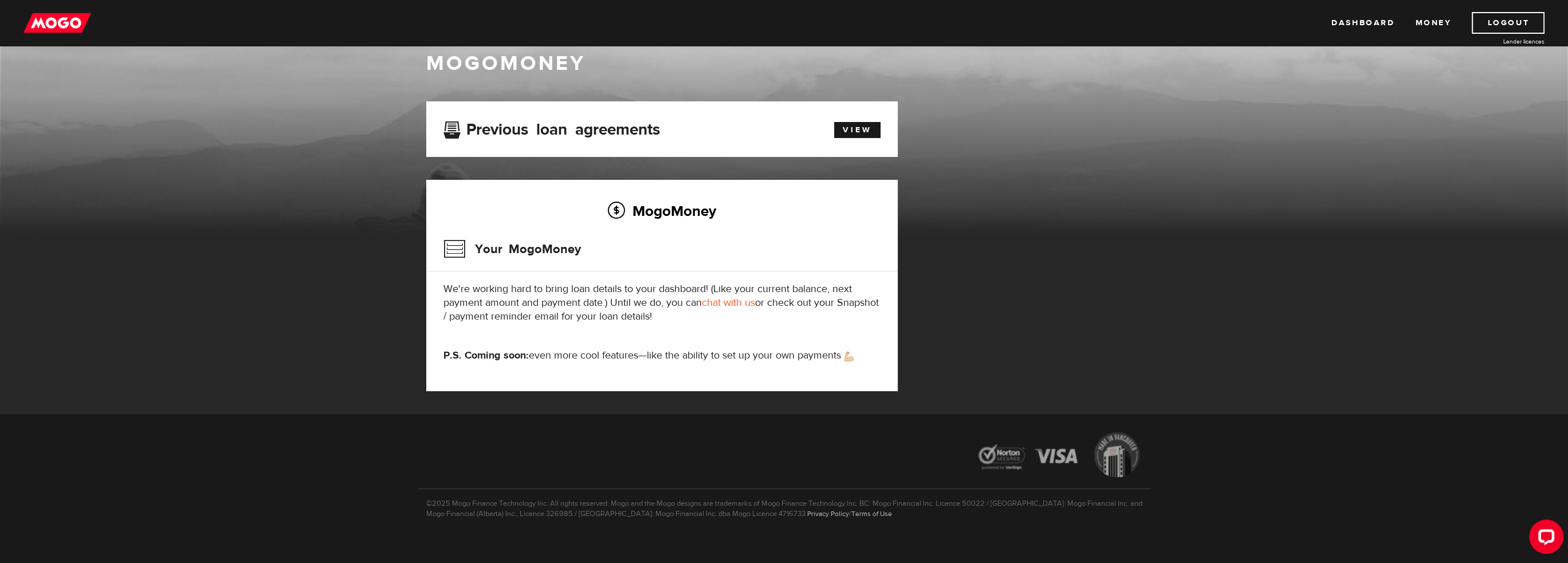
scroll to position [35, 0]
